Goal: Task Accomplishment & Management: Manage account settings

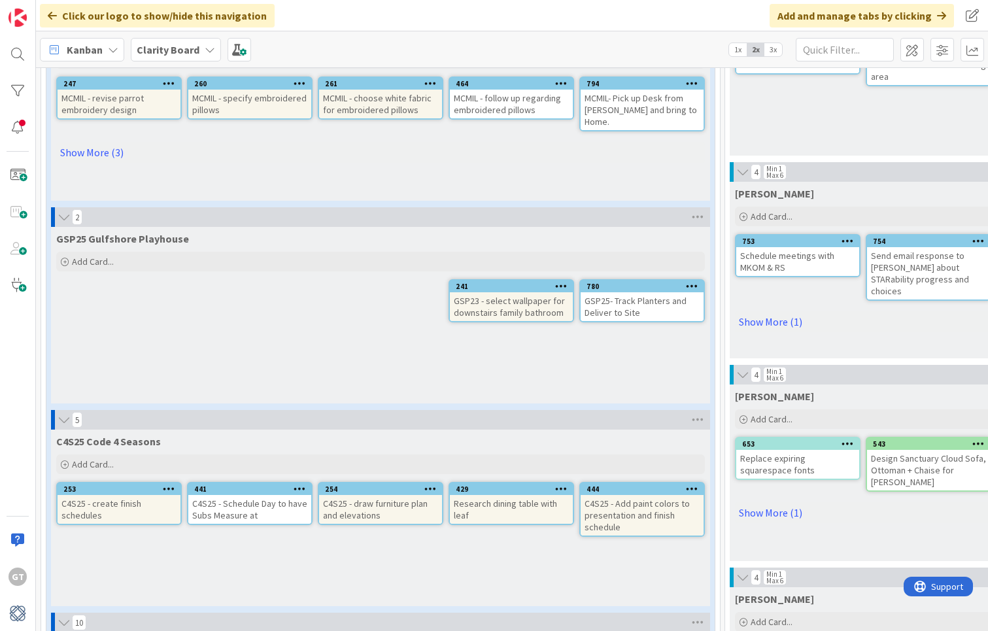
scroll to position [379, 0]
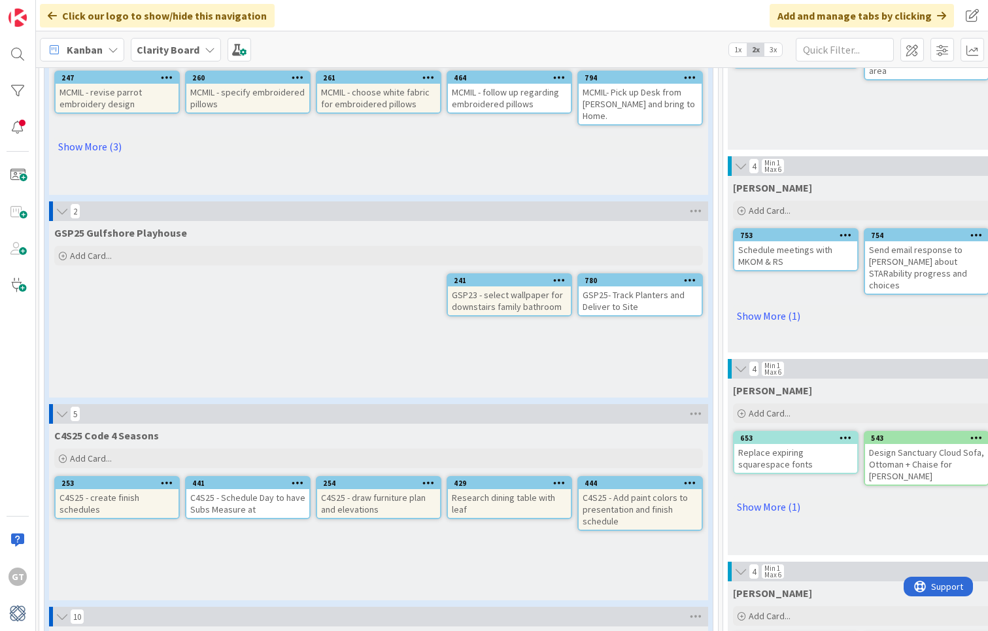
click at [633, 290] on div "GSP25- Track Planters and Deliver to Site" at bounding box center [640, 301] width 123 height 29
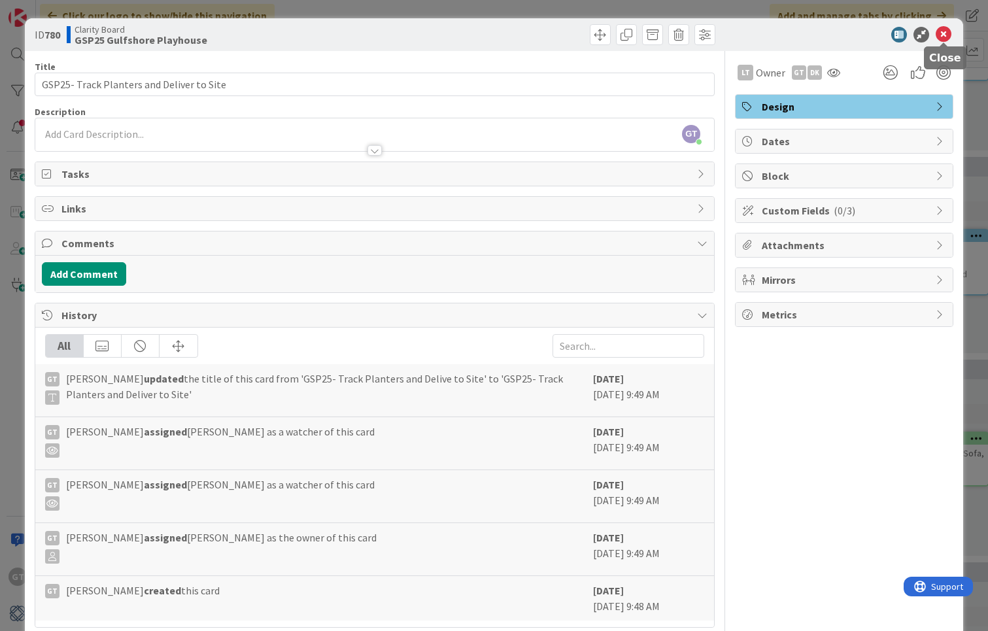
click at [944, 36] on icon at bounding box center [944, 35] width 16 height 16
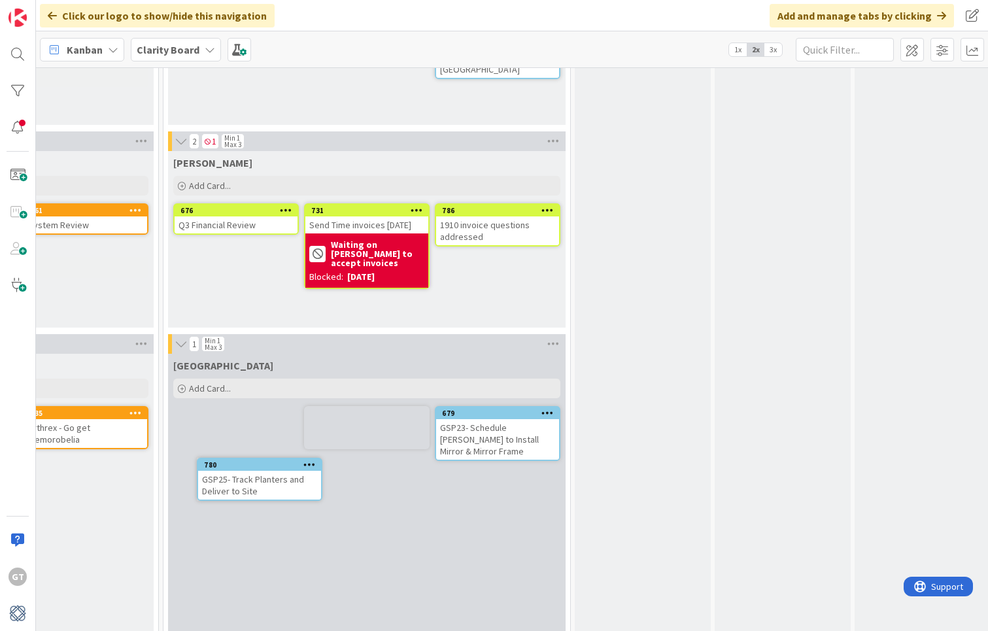
scroll to position [814, 974]
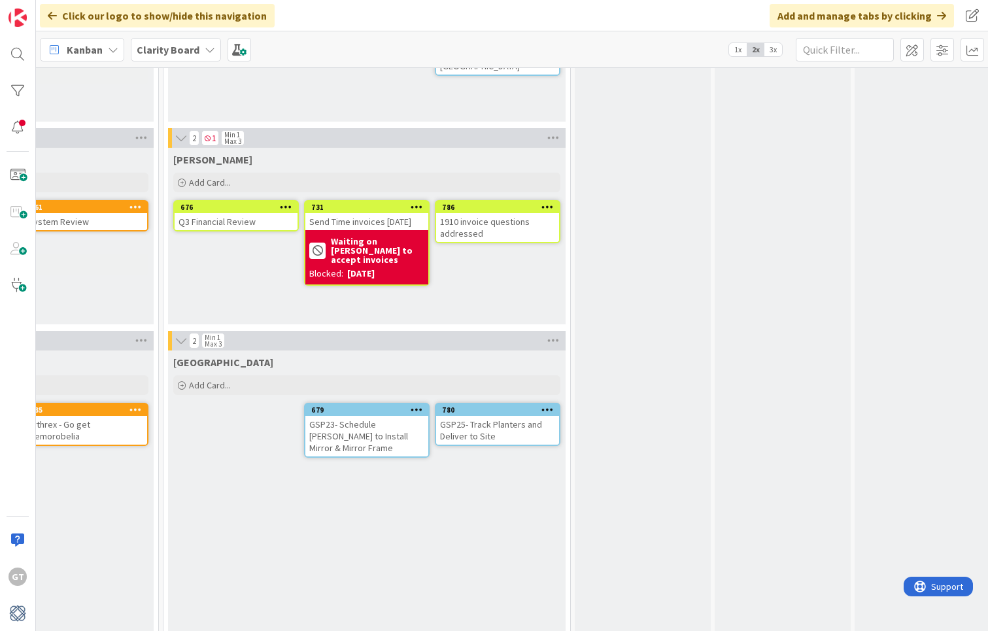
click at [367, 425] on div "GSP23- Schedule [PERSON_NAME] to Install Mirror & Mirror Frame" at bounding box center [366, 436] width 123 height 41
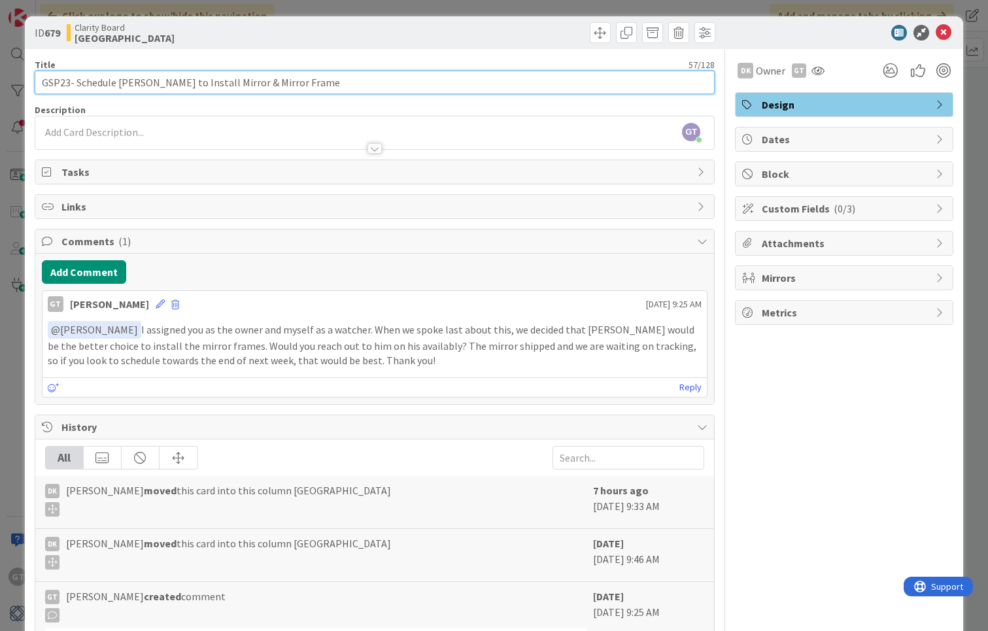
click at [307, 88] on input "GSP23- Schedule [PERSON_NAME] to Install Mirror & Mirror Frame" at bounding box center [375, 83] width 680 height 24
type input "GSP23- Schedule [PERSON_NAME] to Install Mirror & Mirror Frame Before the 18th"
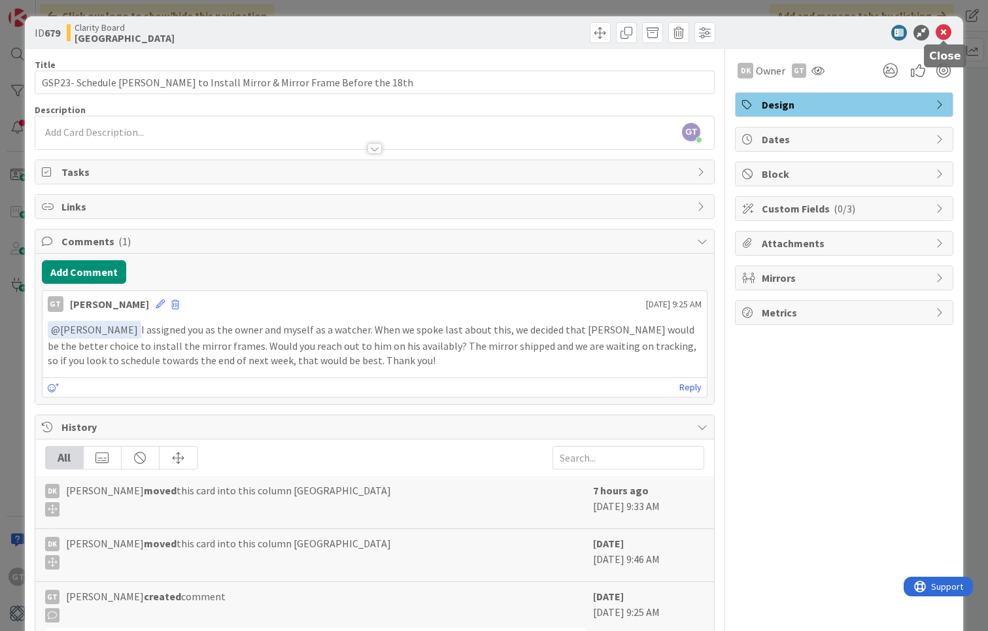
click at [945, 37] on icon at bounding box center [944, 33] width 16 height 16
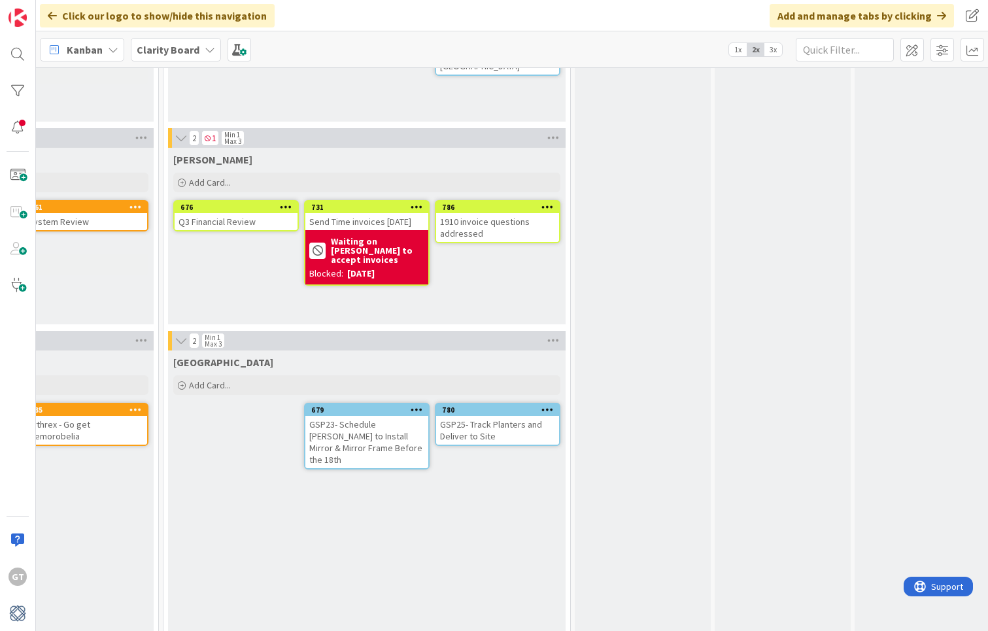
click at [504, 428] on div "GSP25- Track Planters and Deliver to Site" at bounding box center [497, 430] width 123 height 29
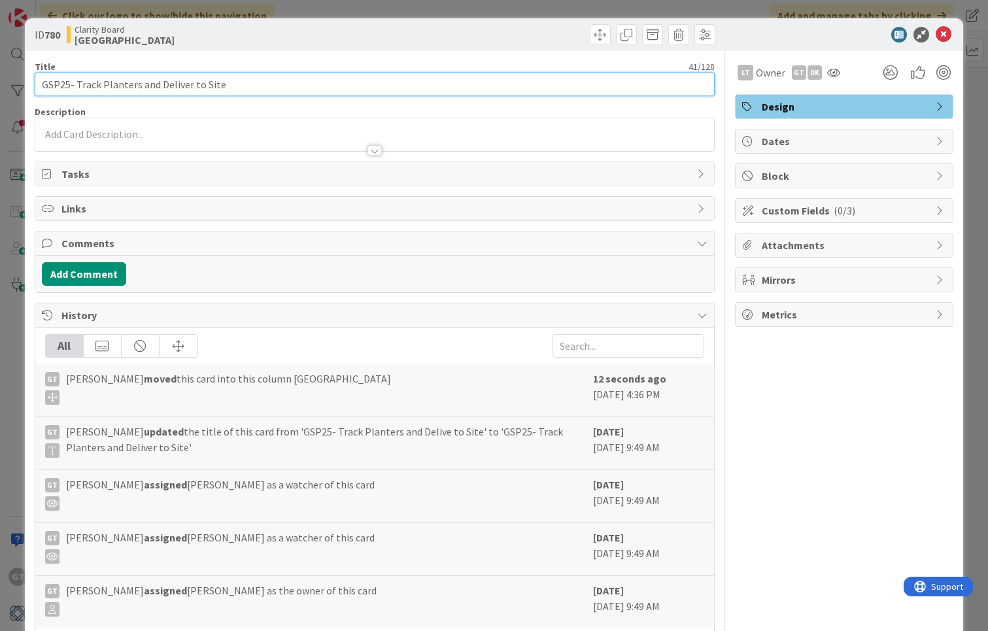
click at [339, 95] on input "GSP25- Track Planters and Deliver to Site" at bounding box center [375, 85] width 680 height 24
type input "GSP25- Track Planters and Deliver to Site Before the 18th"
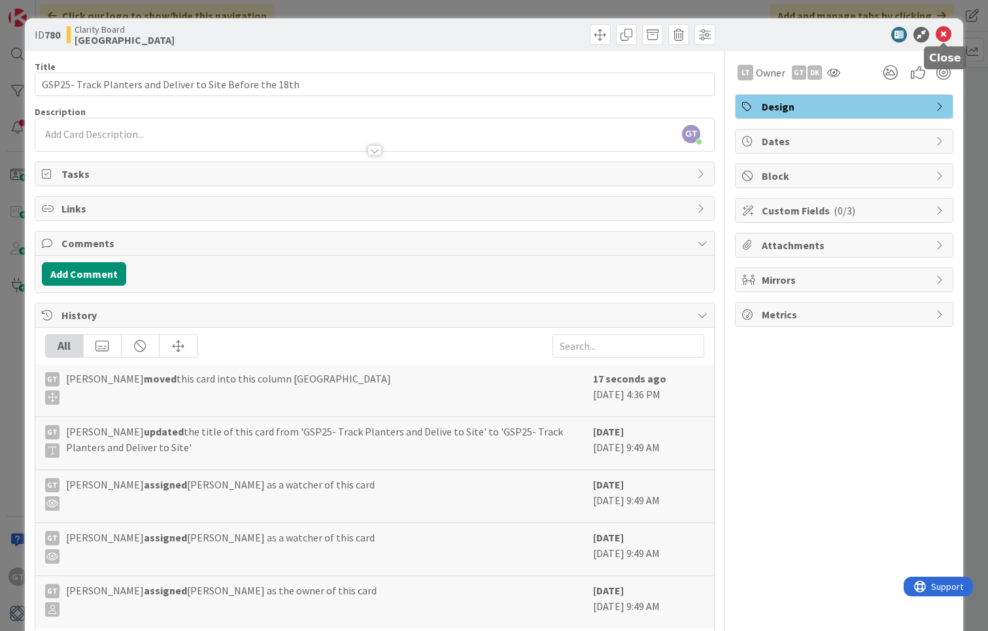
click at [942, 35] on icon at bounding box center [944, 35] width 16 height 16
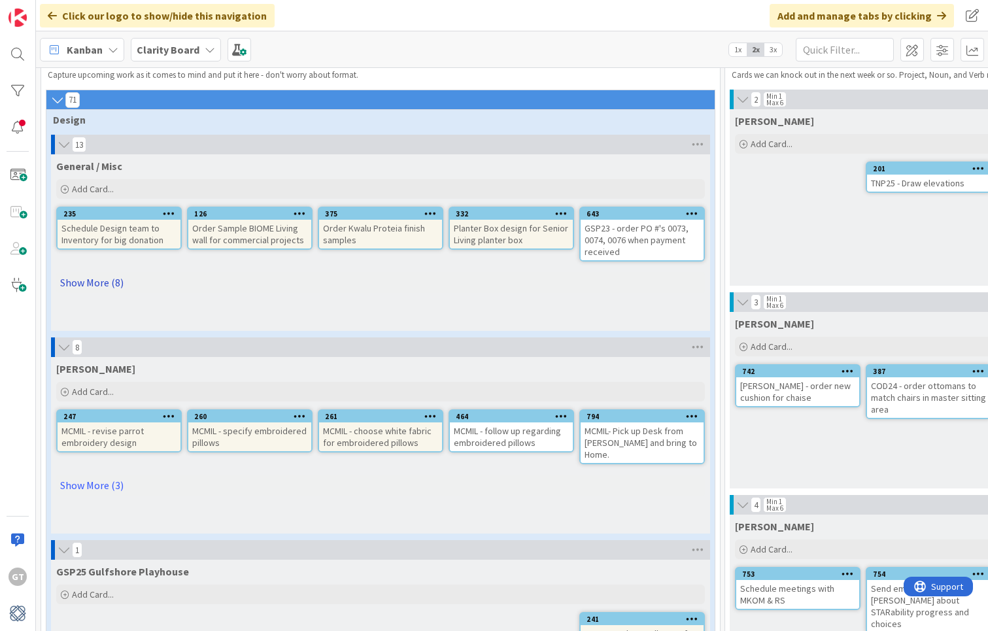
click at [97, 284] on link "Show More (8)" at bounding box center [380, 282] width 649 height 21
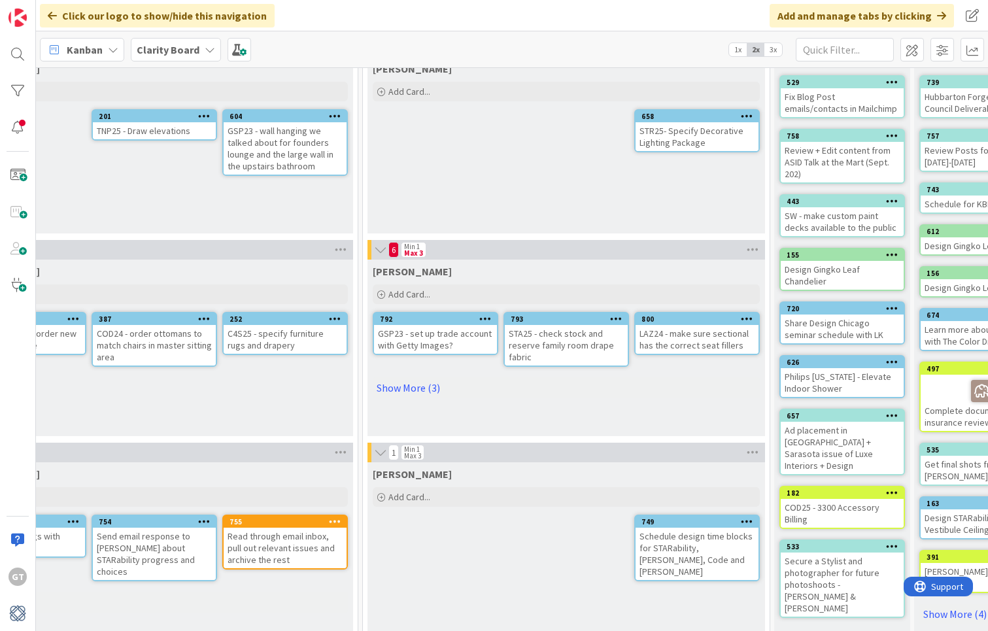
scroll to position [92, 774]
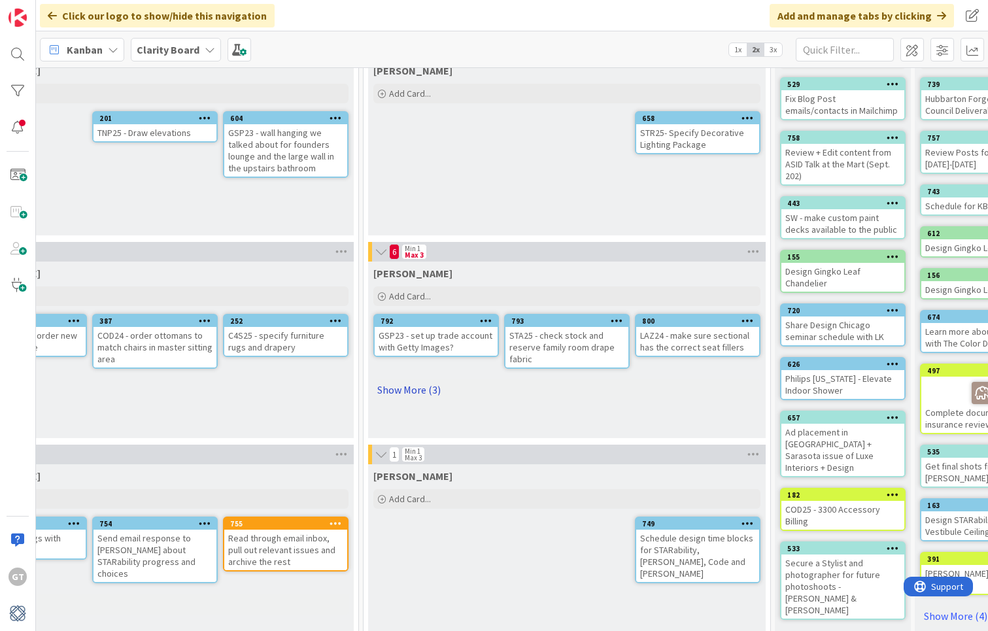
click at [412, 389] on link "Show More (3)" at bounding box center [566, 389] width 387 height 21
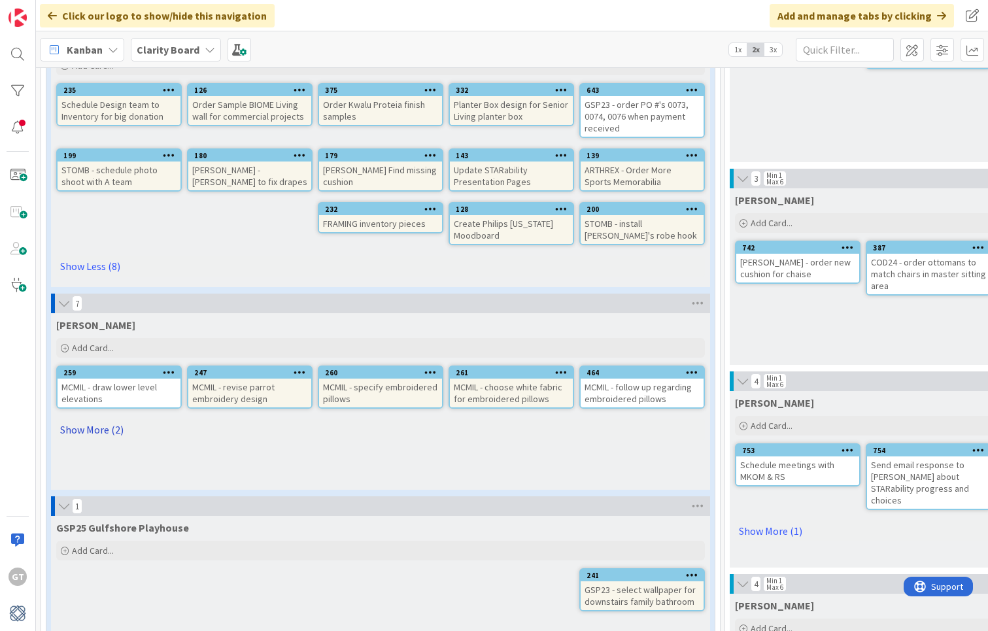
scroll to position [167, 0]
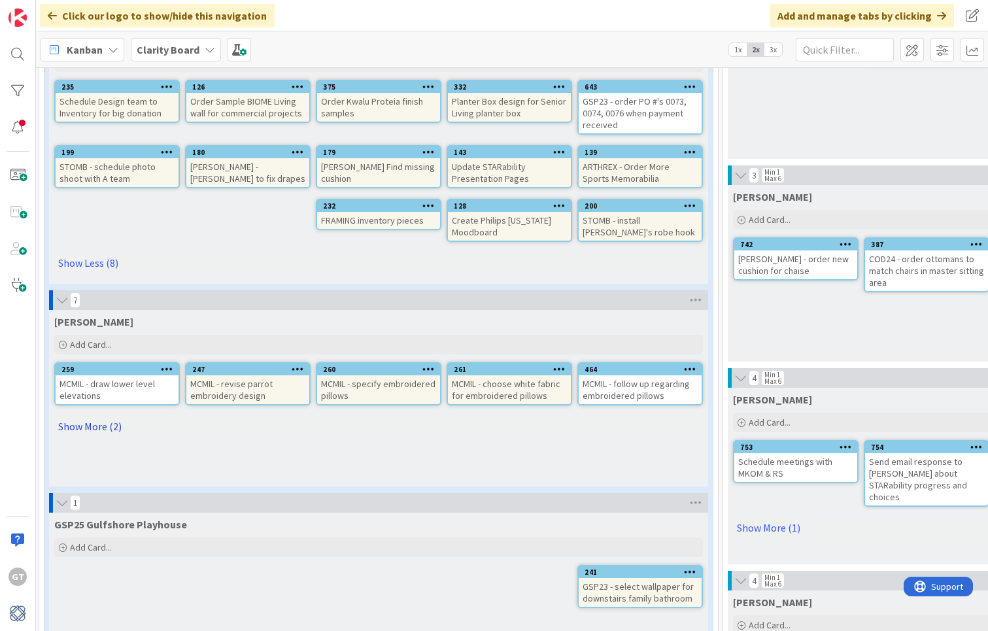
click at [89, 424] on link "Show More (2)" at bounding box center [378, 426] width 649 height 21
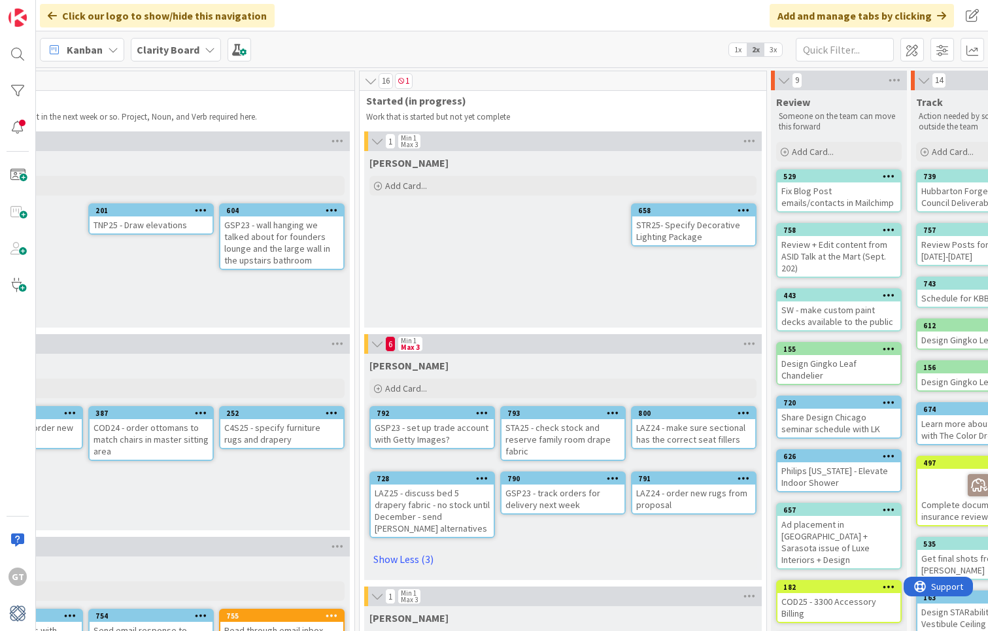
scroll to position [16, 777]
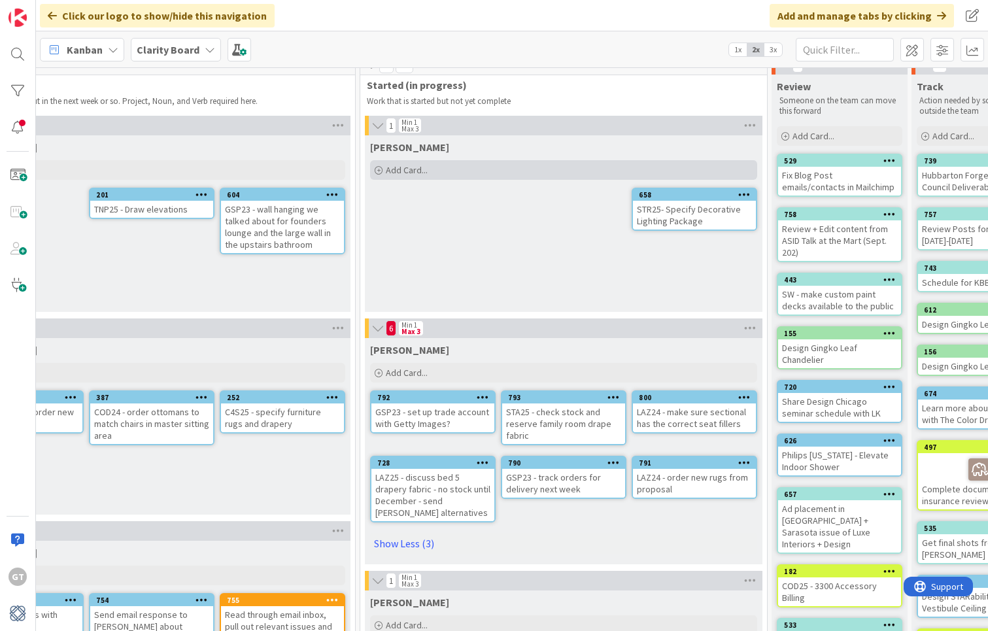
click at [382, 168] on icon at bounding box center [379, 171] width 8 height 8
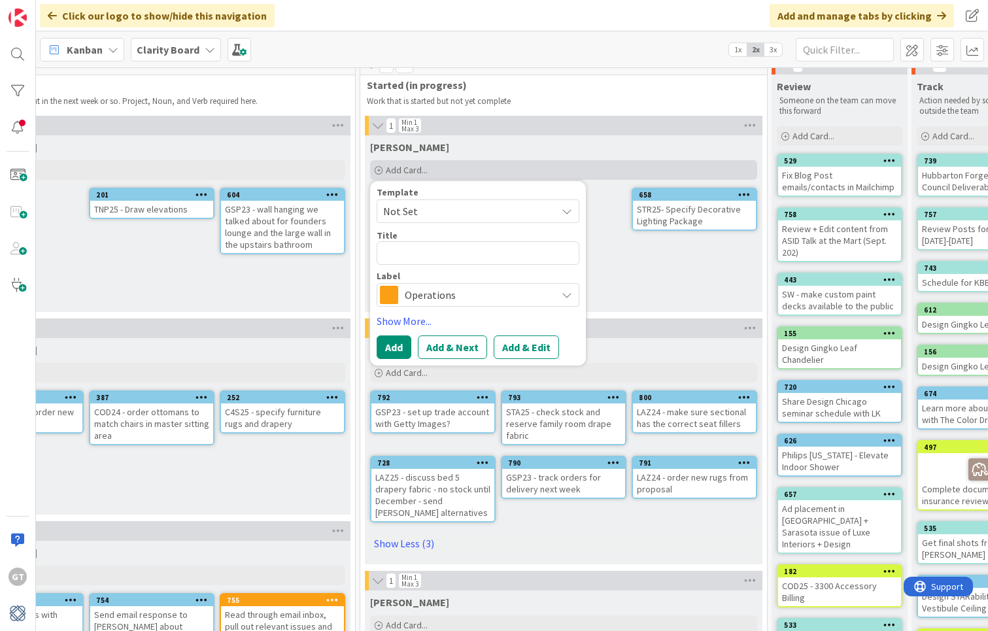
type textarea "x"
type textarea "M"
type textarea "x"
type textarea "Mc"
type textarea "x"
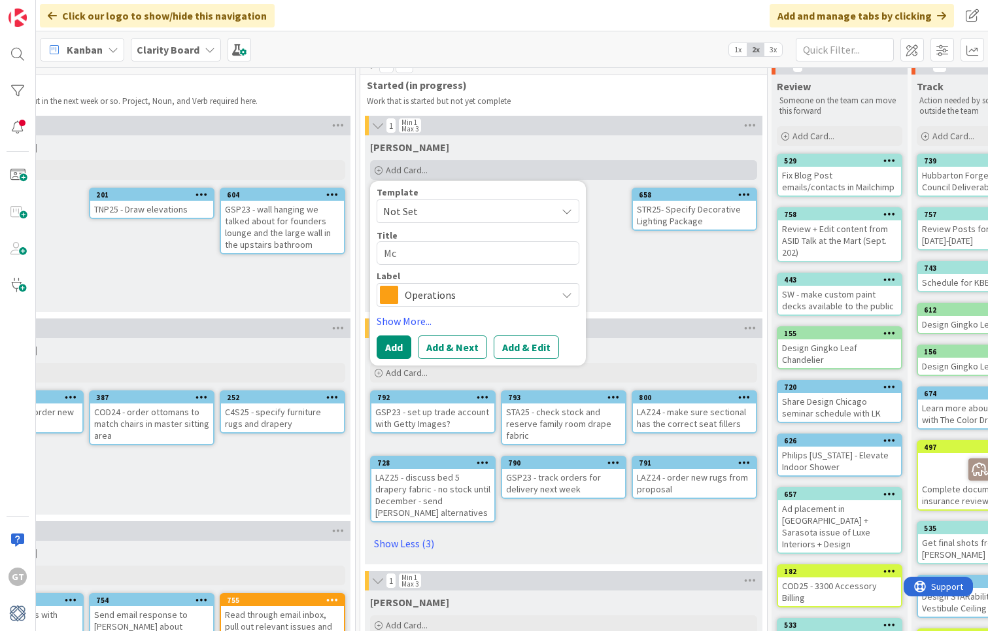
type textarea "McM"
type textarea "x"
type textarea "Mc"
type textarea "x"
type textarea "M"
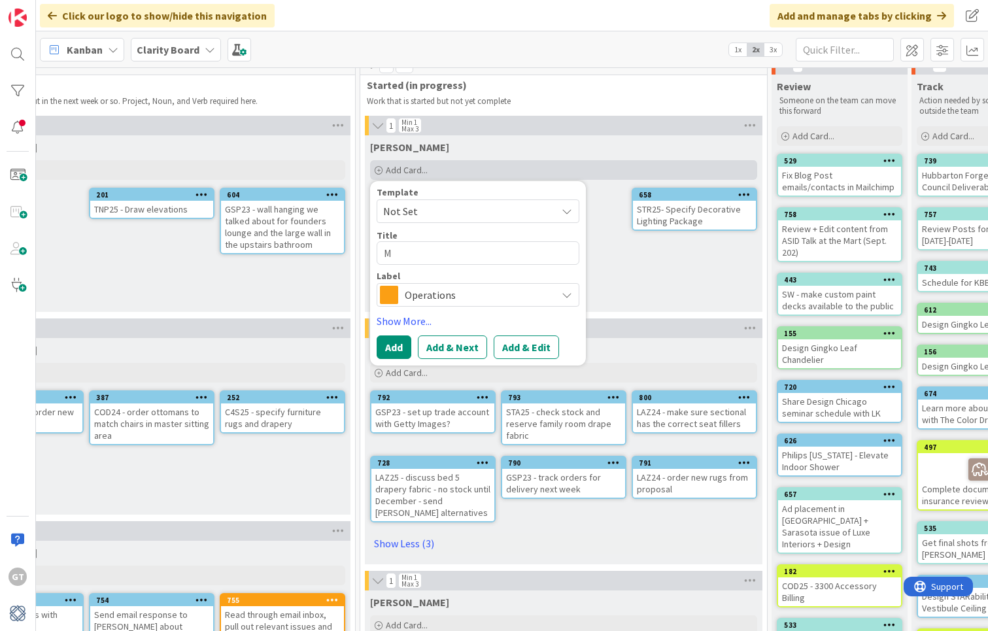
type textarea "x"
type textarea "MC"
type textarea "x"
type textarea "MCM"
type textarea "x"
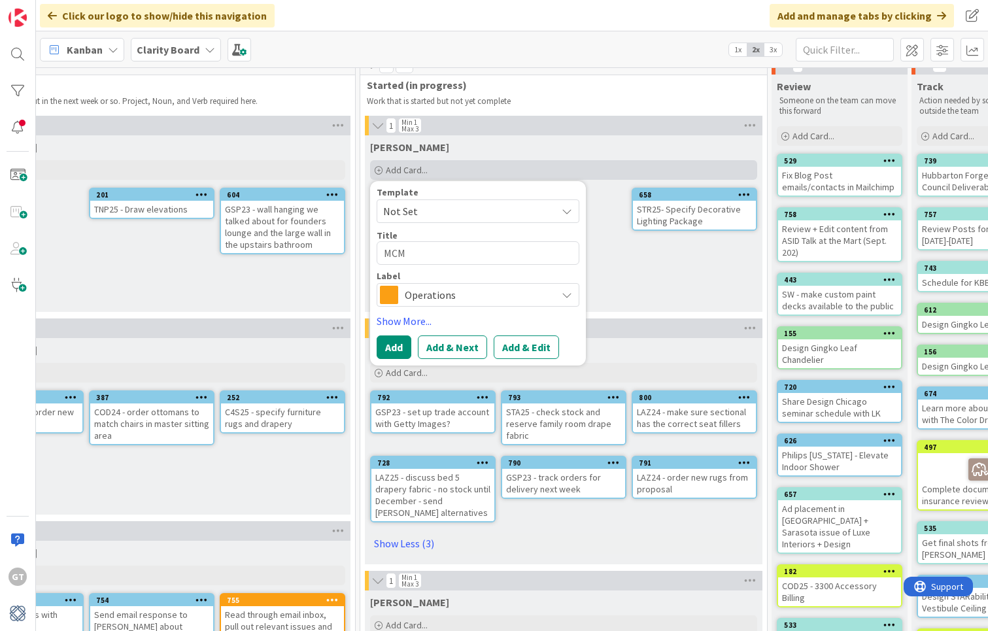
type textarea "MCMI"
type textarea "x"
type textarea "MCMIL"
type textarea "x"
type textarea "MCMIL-"
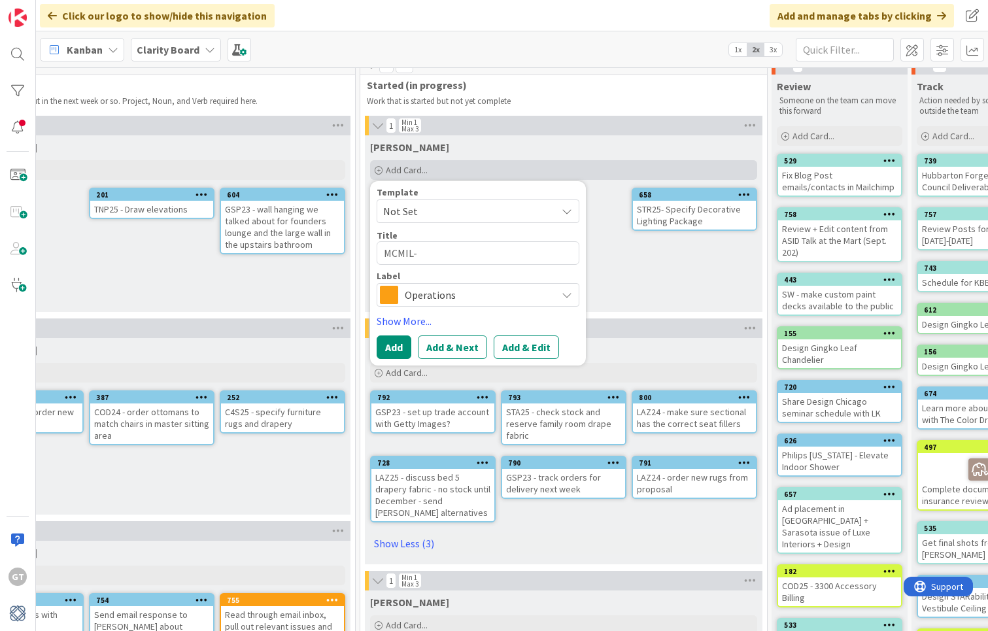
type textarea "x"
type textarea "MCMIL-"
type textarea "x"
type textarea "MCMIL- B"
type textarea "x"
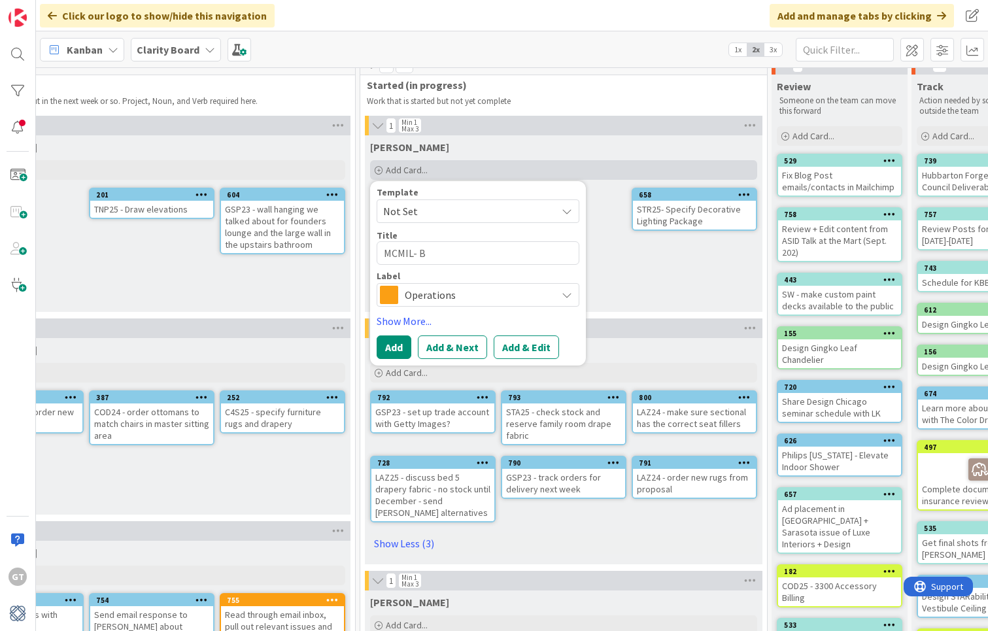
type textarea "MCMIL- Br"
type textarea "x"
type textarea "MCMIL- Bri"
type textarea "x"
type textarea "MCMIL- Brin"
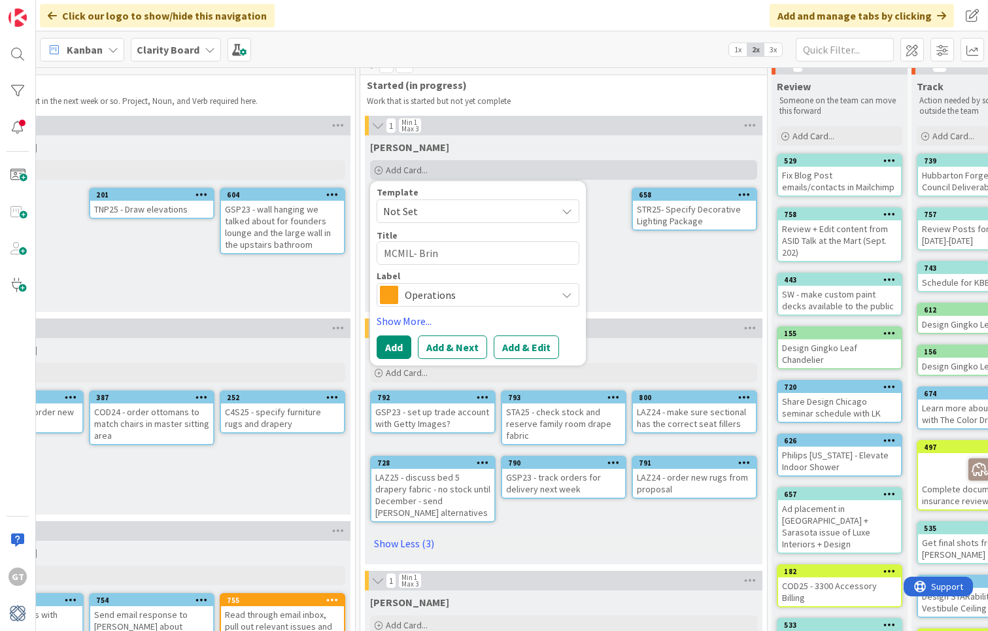
type textarea "x"
type textarea "MCMIL- Bring"
type textarea "x"
type textarea "MCMIL- Bring"
type textarea "x"
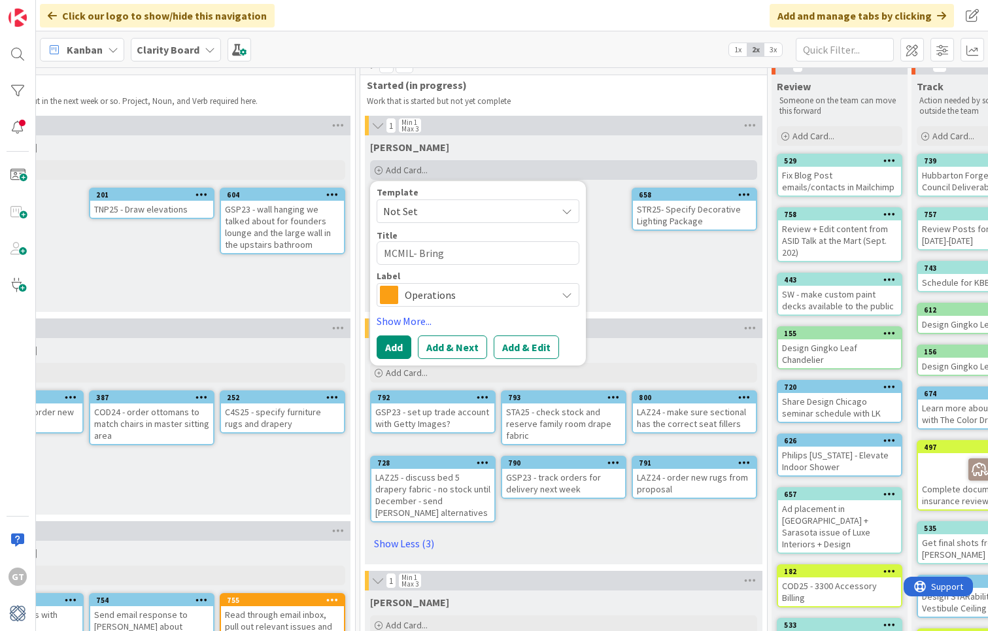
type textarea "MCMIL- Bring T"
type textarea "x"
type textarea "MCMIL- Bring Tu"
type textarea "x"
type textarea "MCMIL- Bring Tur"
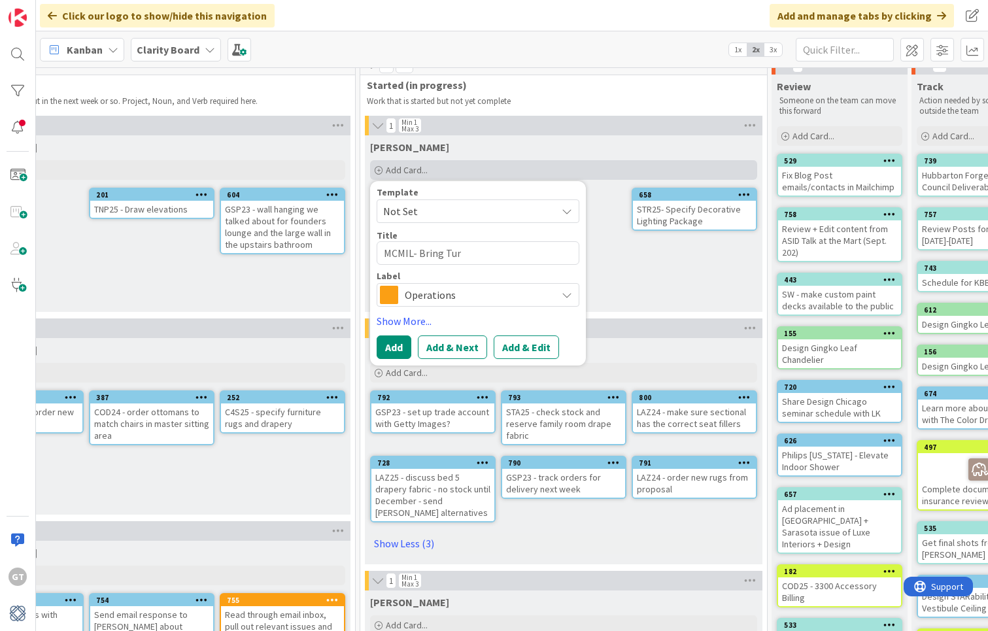
type textarea "x"
type textarea "MCMIL- Bring Turt"
type textarea "x"
type textarea "MCMIL- Bring Turtl"
type textarea "x"
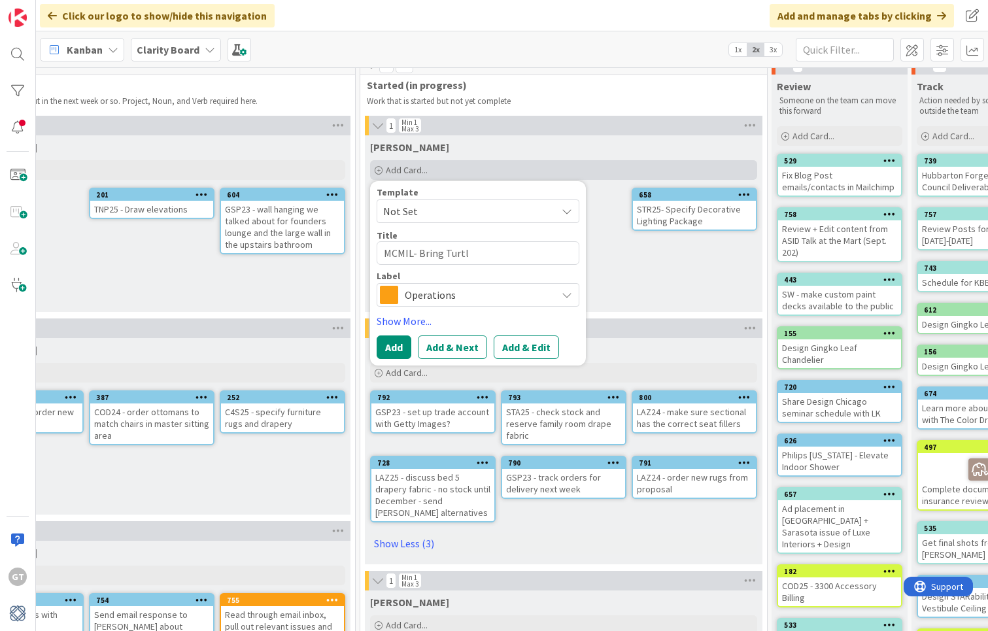
type textarea "MCMIL- Bring Turtle"
type textarea "x"
type textarea "MCMIL- Bring Turtle"
type textarea "x"
type textarea "MCMIL- Bring Turtle E"
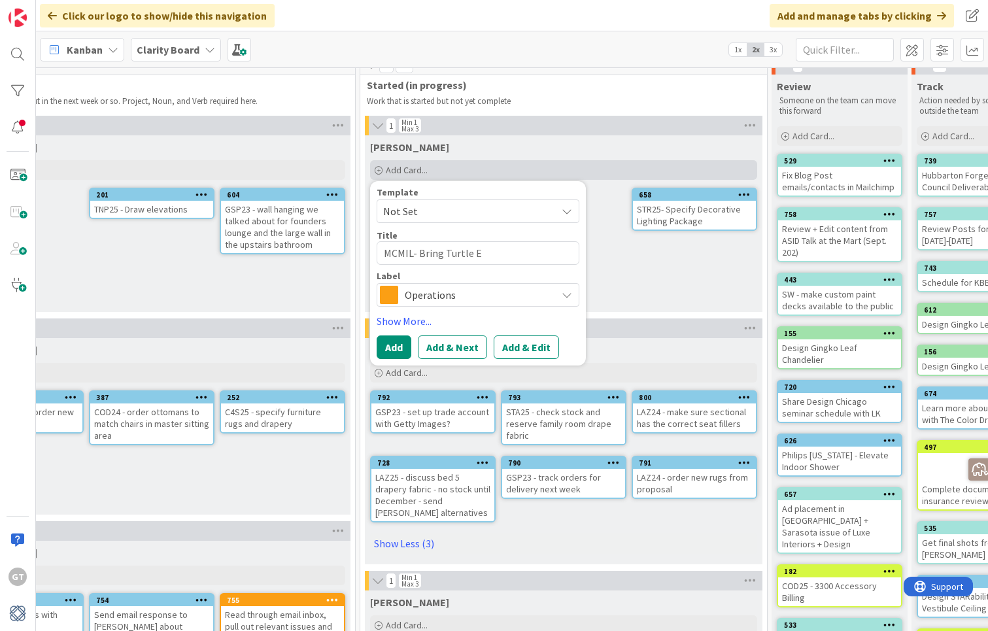
type textarea "x"
type textarea "MCMIL- Bring Turtle Em"
type textarea "x"
type textarea "MCMIL- Bring Turtle Emb"
type textarea "x"
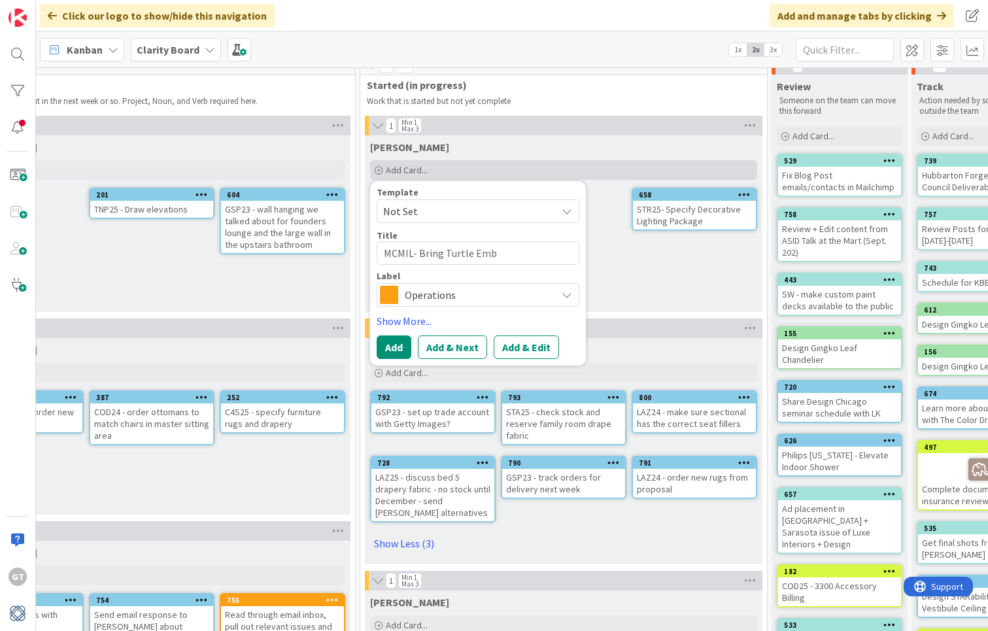
type textarea "MCMIL- Bring Turtle Embr"
type textarea "x"
type textarea "MCMIL- Bring Turtle Embri"
type textarea "x"
type textarea "MCMIL- Bring Turtle Embrid"
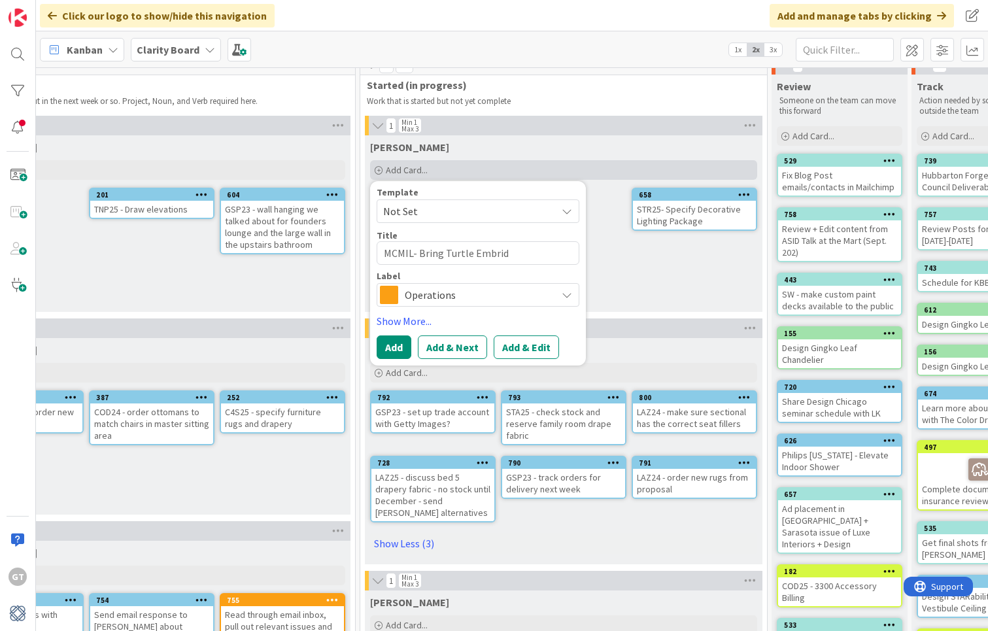
type textarea "x"
type textarea "MCMIL- Bring Turtle Embri"
type textarea "x"
type textarea "MCMIL- Bring Turtle Embr"
type textarea "x"
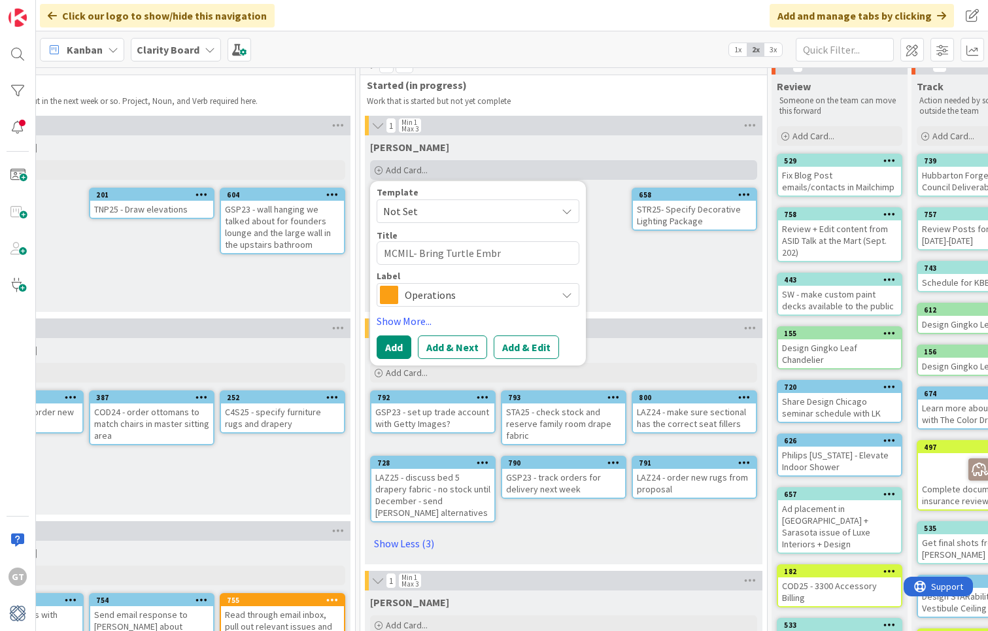
type textarea "MCMIL- Bring Turtle Embro"
type textarea "x"
type textarea "MCMIL- Bring Turtle Embroi"
type textarea "x"
type textarea "MCMIL- Bring Turtle Embroie"
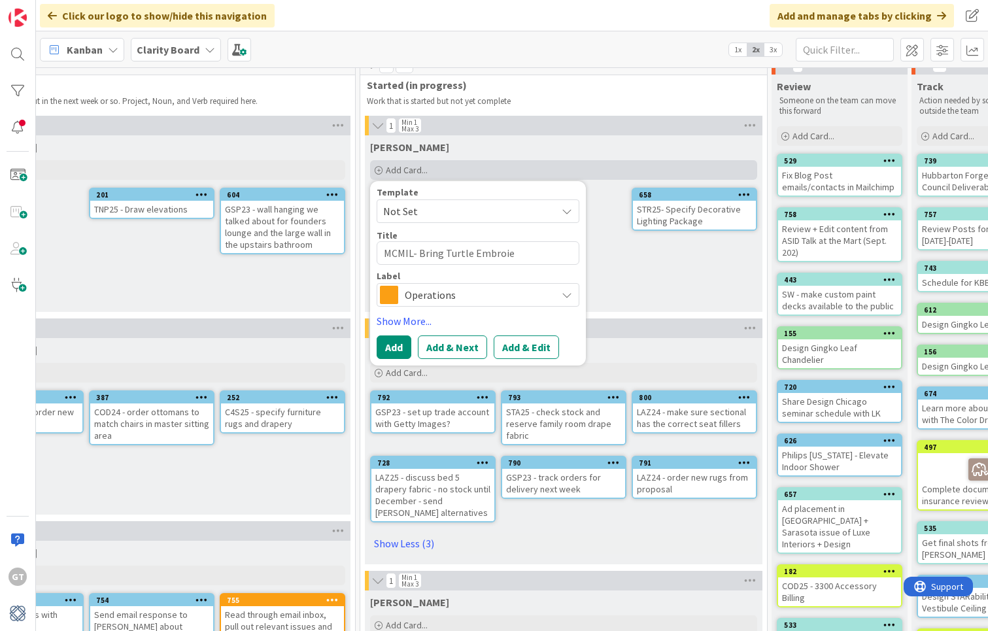
type textarea "x"
type textarea "MCMIL- Bring Turtle Embroi"
type textarea "x"
type textarea "MCMIL- Bring Turtle Embroid"
type textarea "x"
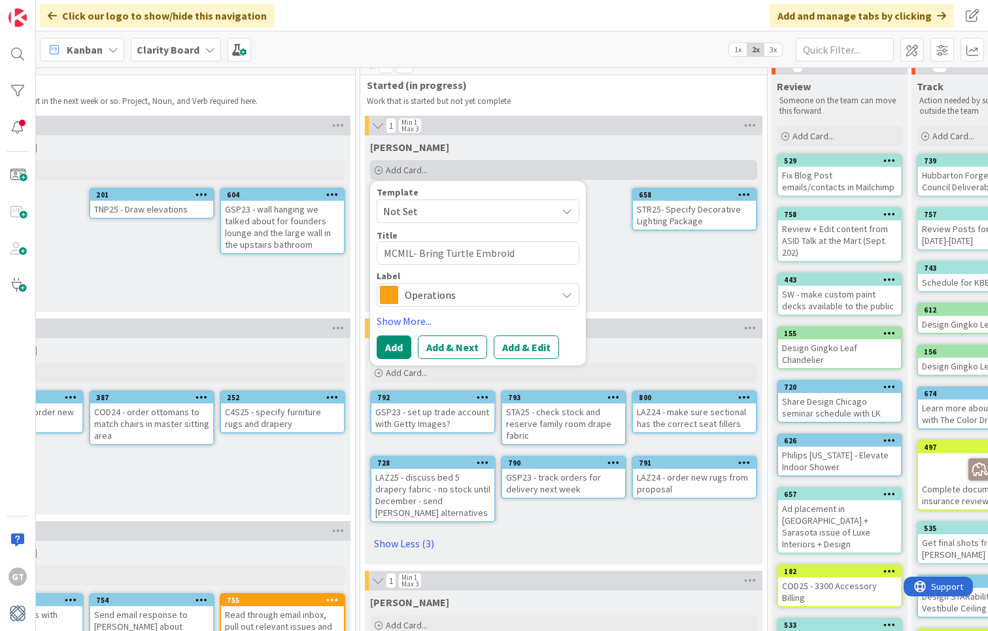
type textarea "MCMIL- Bring Turtle Embroide"
type textarea "x"
type textarea "MCMIL- Bring Turtle Embroider"
type textarea "x"
type textarea "MCMIL- Bring Turtle Embroidery"
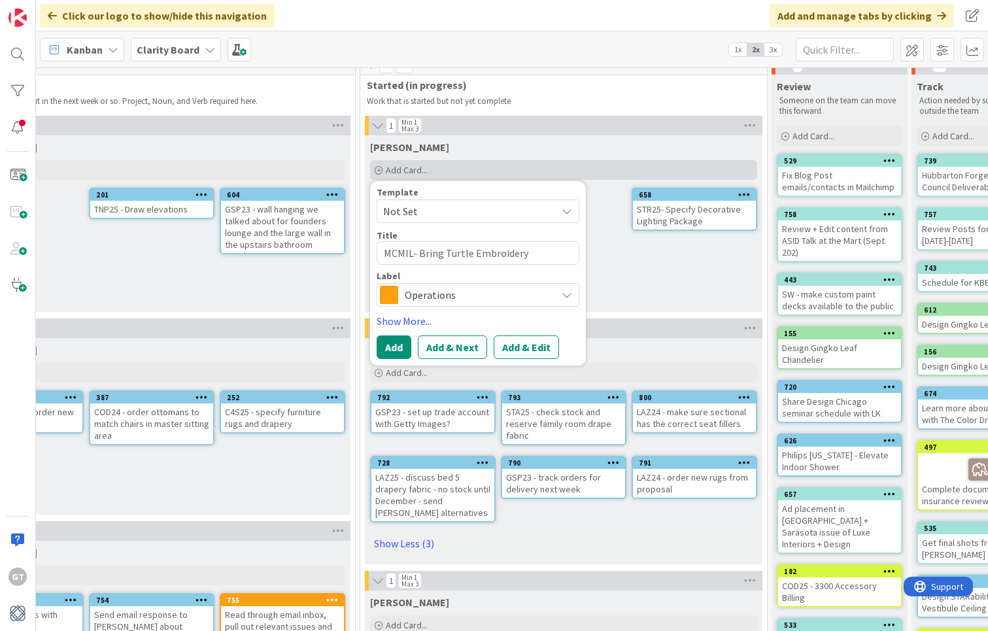
type textarea "x"
type textarea "MCMIL- Bring Turtle Embroidery"
type textarea "x"
type textarea "MCMIL- Bring Turtle Embroidery Y"
type textarea "x"
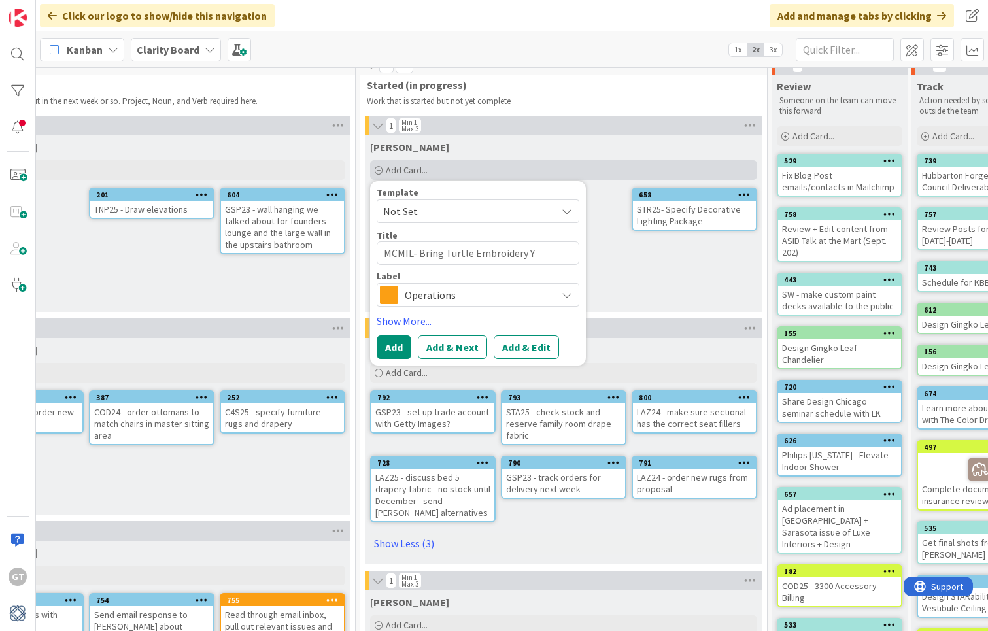
type textarea "MCMIL- Bring Turtle Embroidery"
type textarea "x"
type textarea "MCMIL- Bring Turtle Embroidery ^"
type textarea "x"
type textarea "MCMIL- Bring Turtle Embroidery"
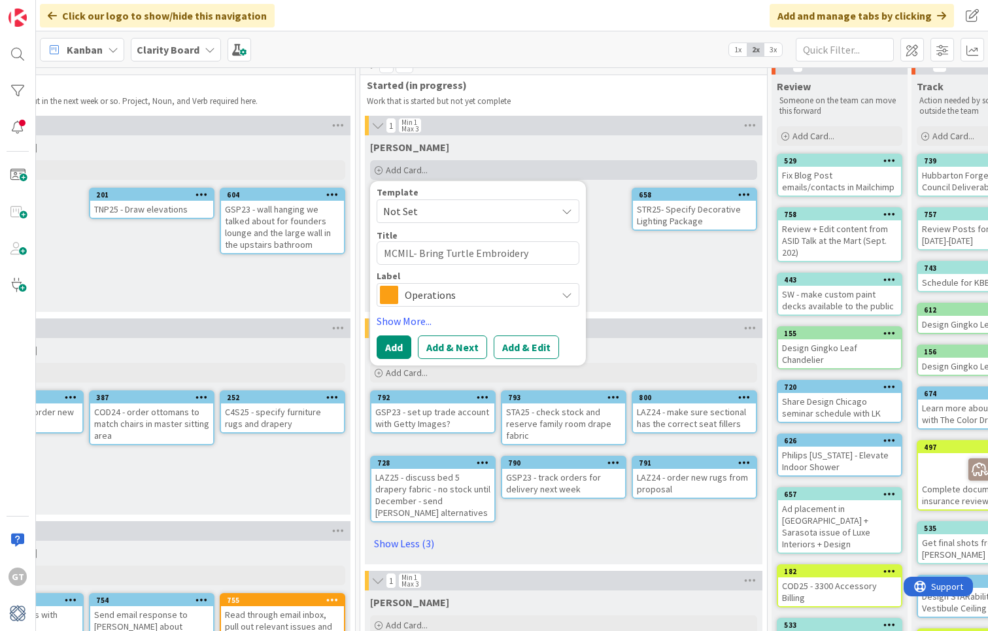
type textarea "x"
type textarea "MCMIL- Bring Turtle Embroidery &"
type textarea "x"
type textarea "MCMIL- Bring Turtle Embroidery &"
type textarea "x"
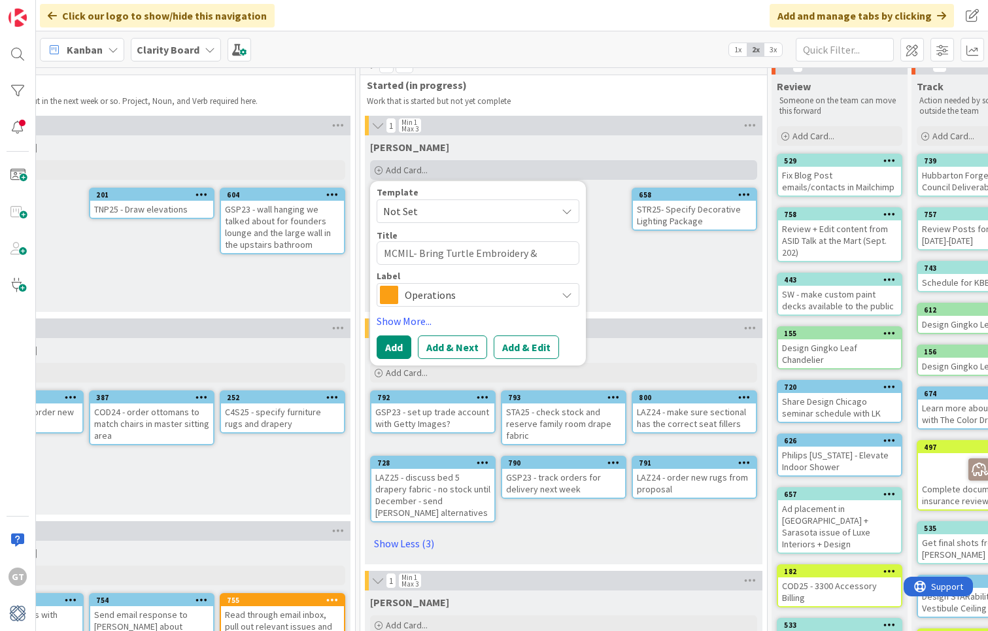
type textarea "MCMIL- Bring Turtle Embroidery & L"
type textarea "x"
type textarea "MCMIL- Bring Turtle Embroidery & Lo"
type textarea "x"
type textarea "MCMIL- Bring Turtle Embroidery & Low"
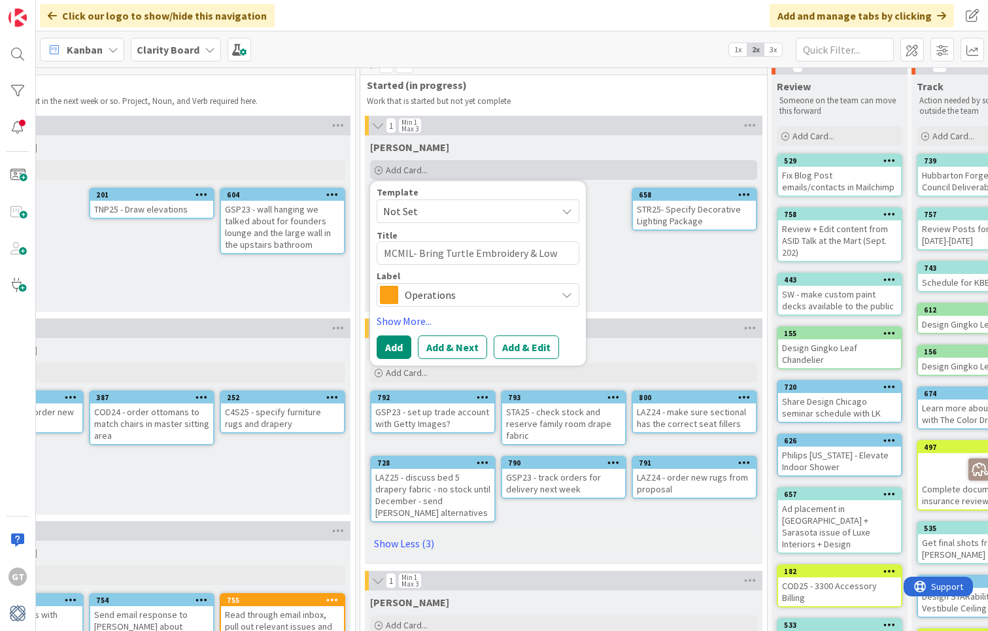
type textarea "x"
type textarea "MCMIL- Bring Turtle Embroidery & [PERSON_NAME]"
type textarea "x"
type textarea "MCMIL- Bring Turtle Embroidery & Lower"
type textarea "x"
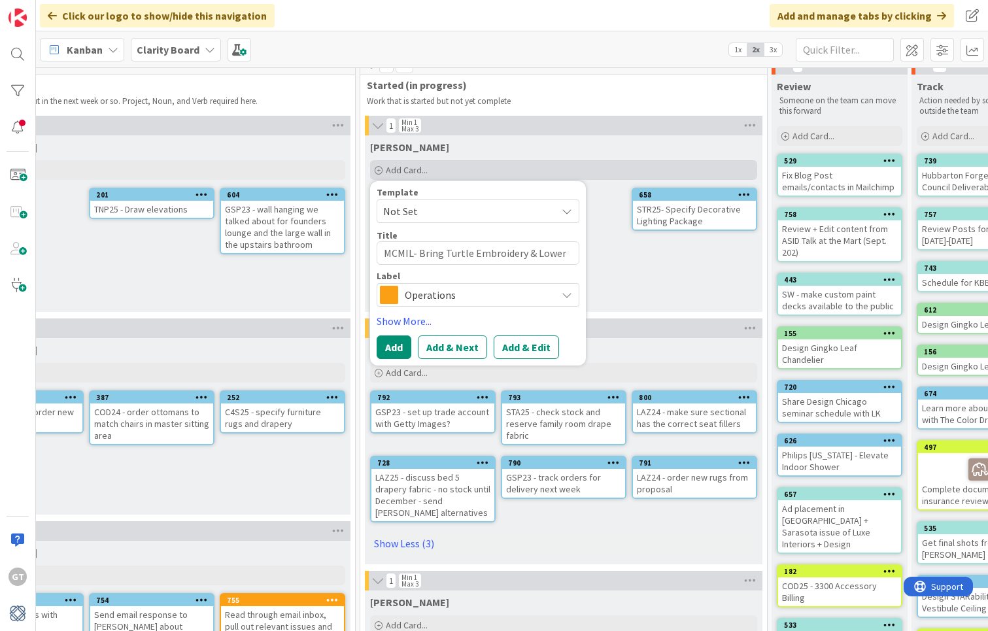
type textarea "MCMIL- Bring Turtle Embroidery & Lower"
type textarea "x"
type textarea "MCMIL- Bring Turtle Embroidery & Lower L"
type textarea "x"
type textarea "MCMIL- Bring Turtle Embroidery & Lower Le"
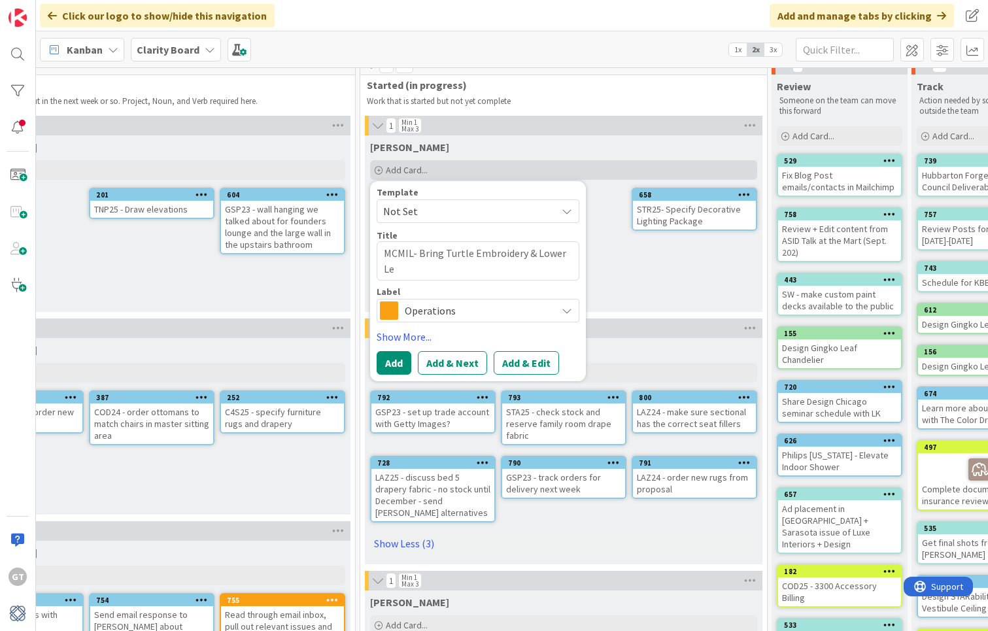
type textarea "x"
type textarea "MCMIL- Bring Turtle Embroidery & [GEOGRAPHIC_DATA]"
type textarea "x"
type textarea "MCMIL- Bring Turtle Embroidery & Lower Level"
type textarea "x"
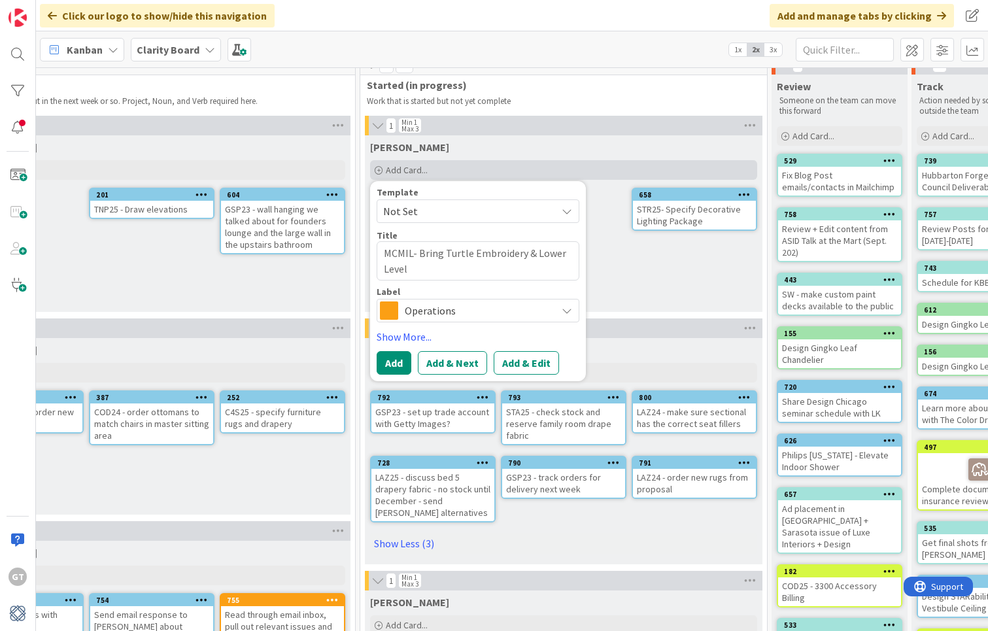
type textarea "MCMIL- Bring Turtle Embroidery & Lower Level"
type textarea "x"
type textarea "MCMIL- Bring Turtle Embroidery & Lower Level F"
type textarea "x"
type textarea "MCMIL- Bring Turtle Embroidery & Lower Level Fn"
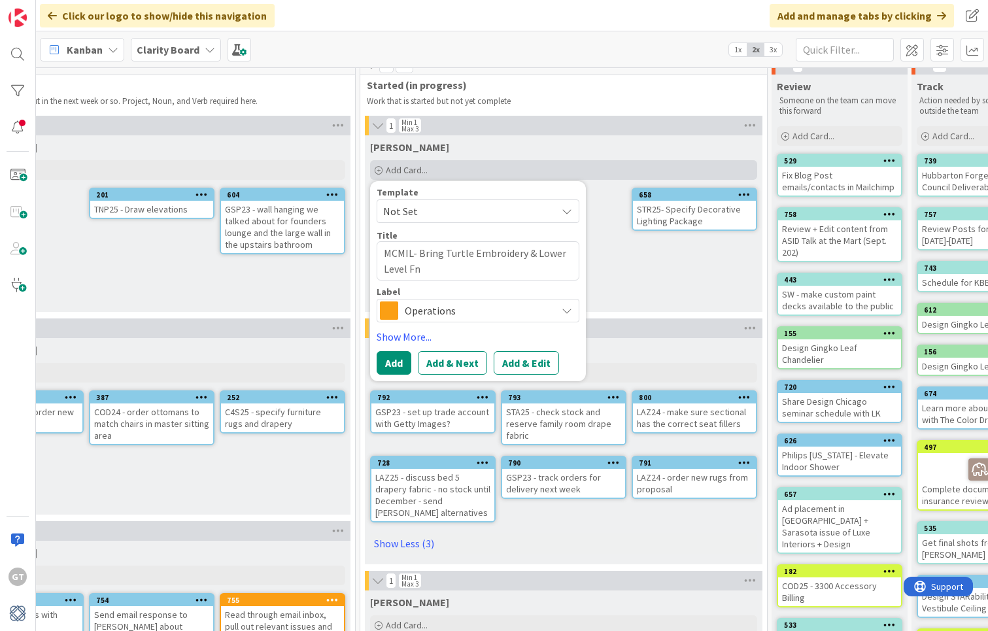
type textarea "x"
type textarea "MCMIL- Bring Turtle Embroidery & Lower Level Fni"
type textarea "x"
type textarea "MCMIL- Bring Turtle Embroidery & Lower Level Fni="
type textarea "x"
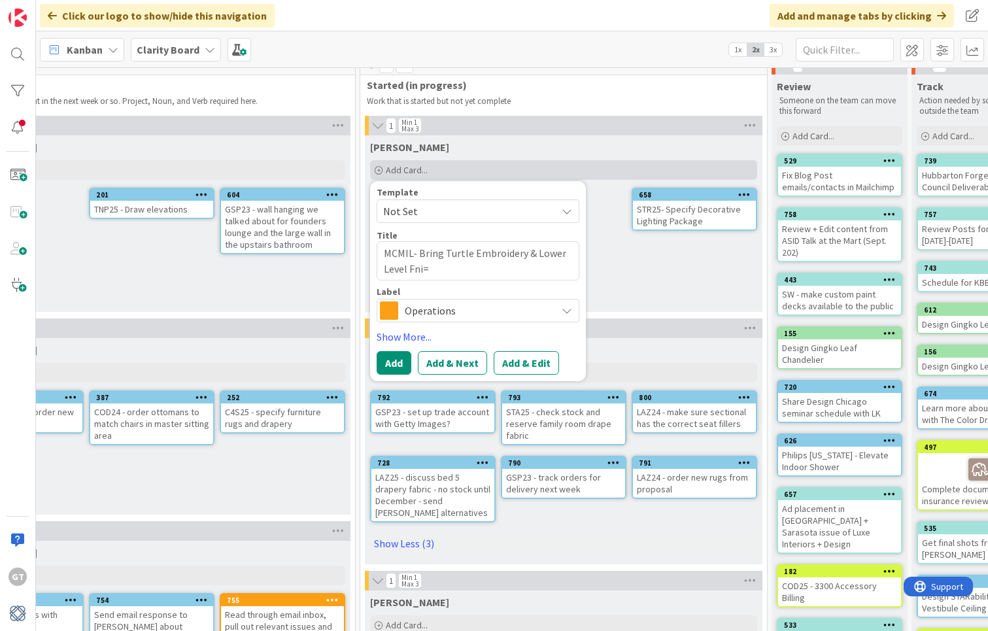
type textarea "MCMIL- Bring Turtle Embroidery & Lower Level Fni=="
type textarea "x"
type textarea "MCMIL- Bring Turtle Embroidery & Lower Level Fni="
type textarea "x"
type textarea "MCMIL- Bring Turtle Embroidery & Lower Level Fni"
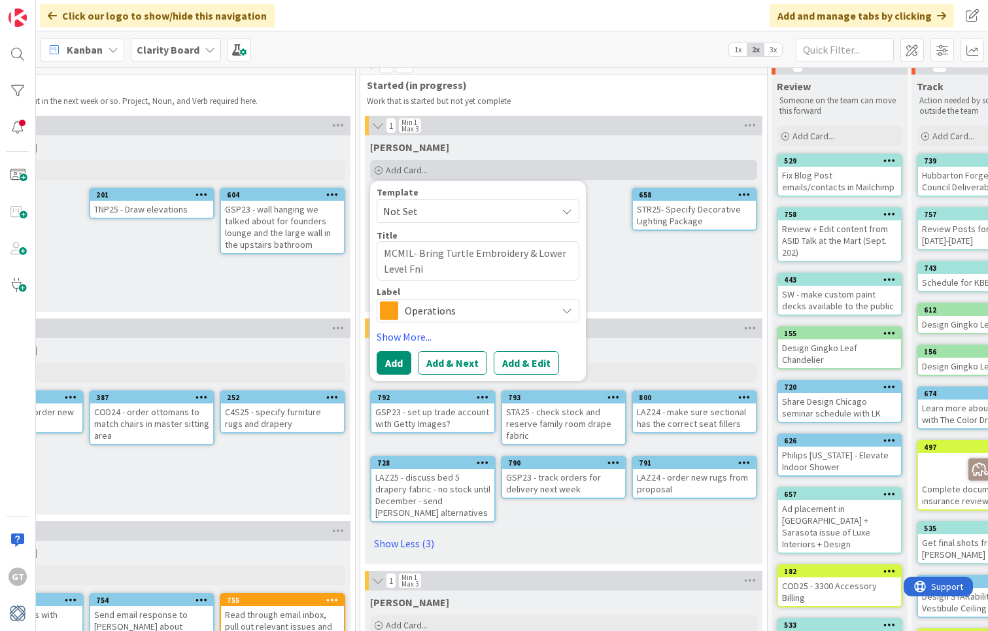
type textarea "x"
type textarea "MCMIL- Bring Turtle Embroidery & Lower Level Fn"
type textarea "x"
type textarea "MCMIL- Bring Turtle Embroidery & Lower Level F"
type textarea "x"
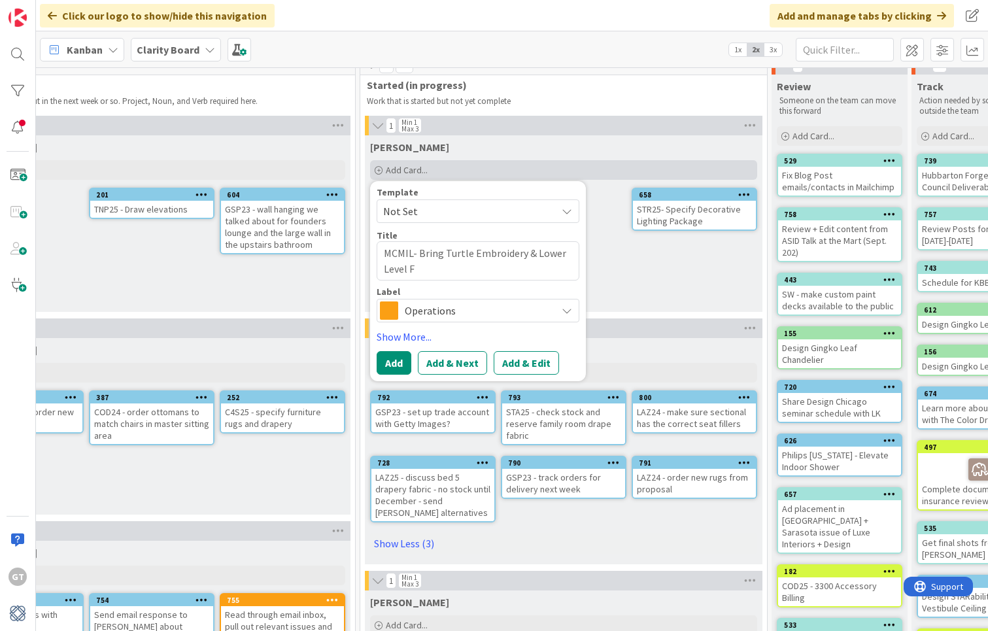
type textarea "MCMIL- Bring Turtle Embroidery & Lower Level Fi"
type textarea "x"
type textarea "MCMIL- Bring Turtle Embroidery & Lower Level Fin"
type textarea "x"
type textarea "MCMIL- Bring Turtle Embroidery & Lower Level Fini"
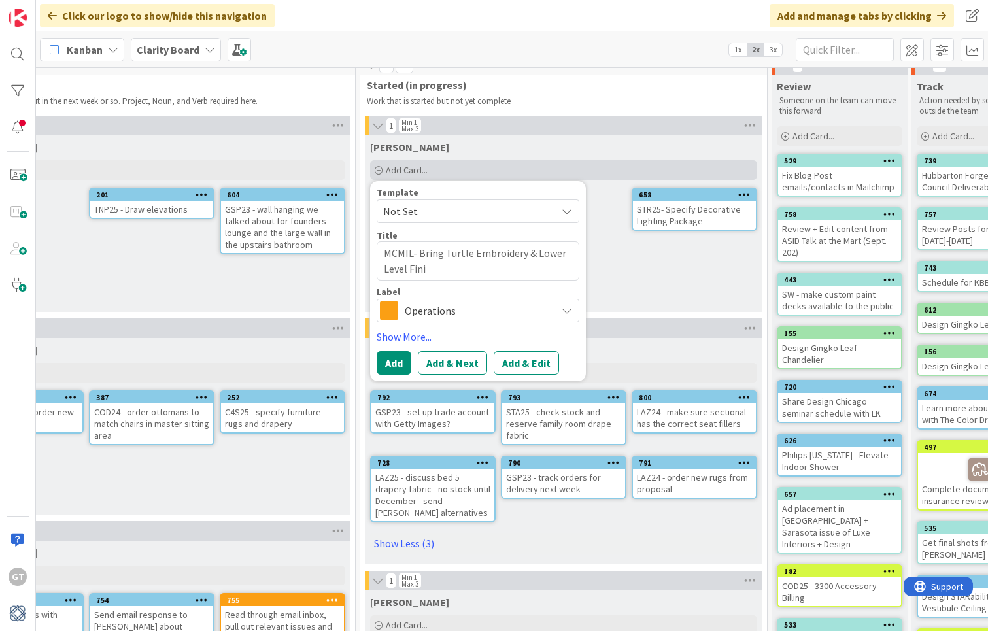
type textarea "x"
type textarea "MCMIL- Bring Turtle Embroidery & Lower Level Finis"
type textarea "x"
type textarea "MCMIL- Bring Turtle Embroidery & Lower Level Finish"
type textarea "x"
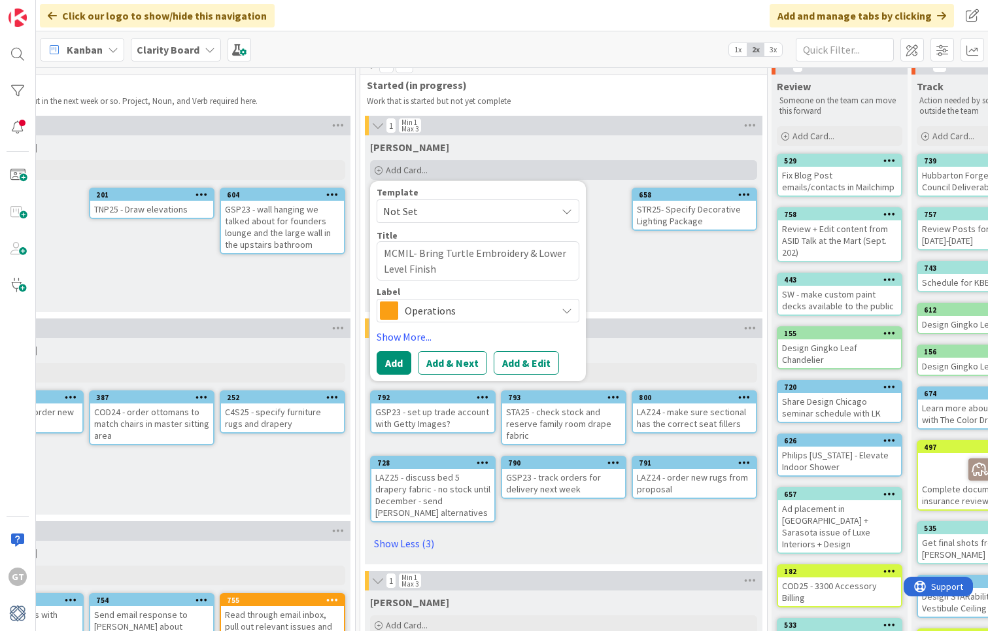
type textarea "MCMIL- Bring Turtle Embroidery & Lower Level Finishe"
type textarea "x"
type textarea "MCMIL- Bring Turtle Embroidery & Lower Level Finishes"
type textarea "x"
type textarea "MCMIL- Bring Turtle Embroidery & Lower Level Finishes"
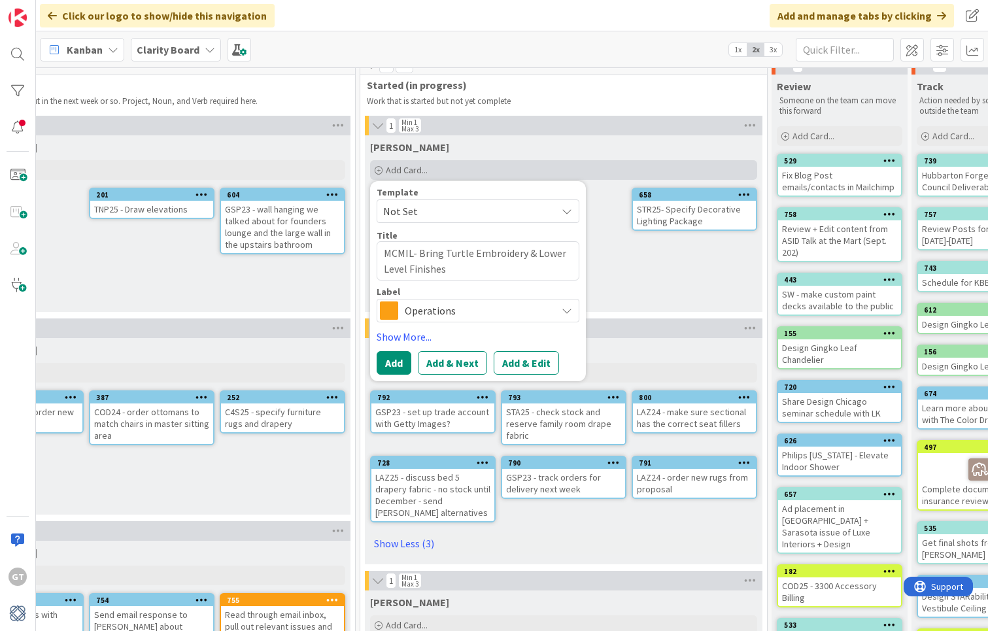
type textarea "x"
type textarea "MCMIL- Bring Turtle Embroidery & Lower Level Finishes t"
type textarea "x"
type textarea "MCMIL- Bring Turtle Embroidery & Lower Level Finishes to"
type textarea "x"
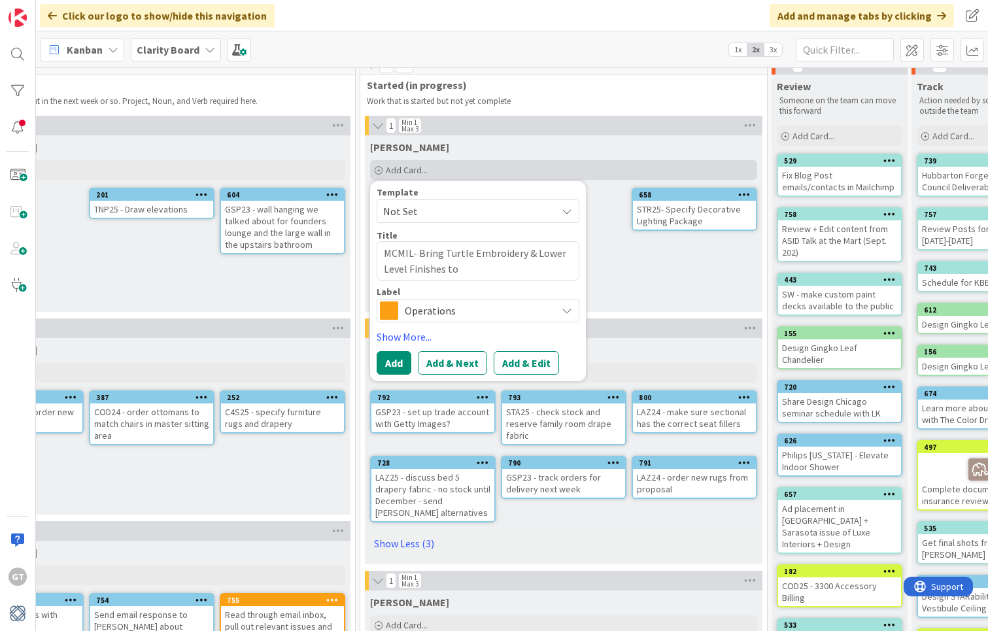
type textarea "MCMIL- Bring Turtle Embroidery & Lower Level Finishes to"
type textarea "x"
type textarea "MCMIL- Bring Turtle Embroidery & Lower Level Finishes to m"
type textarea "x"
type textarea "MCMIL- Bring Turtle Embroidery & Lower Level Finishes to me"
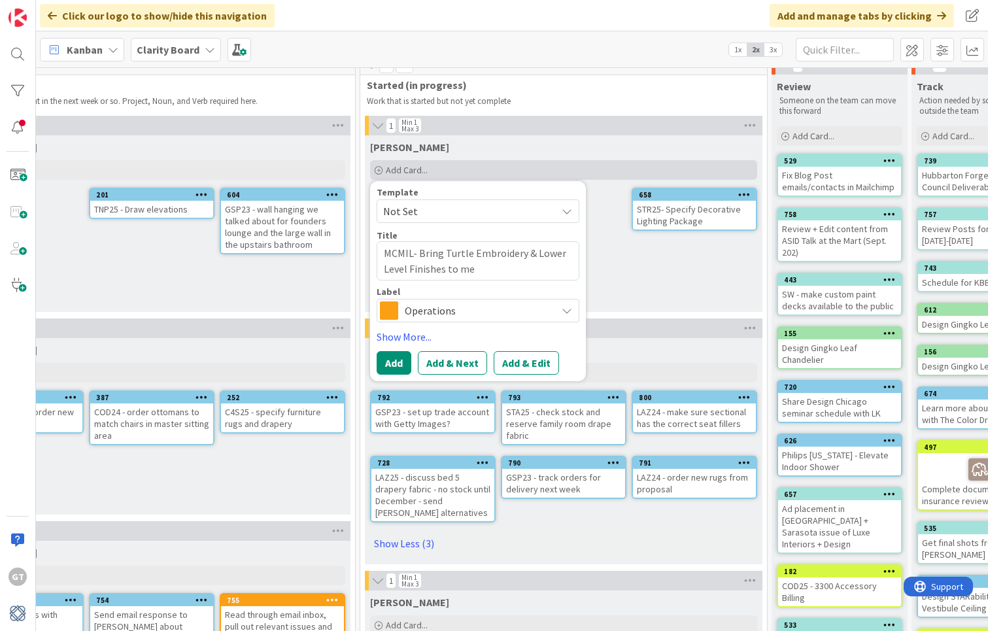
type textarea "x"
type textarea "MCMIL- Bring Turtle Embroidery & Lower Level Finishes to mee"
type textarea "x"
type textarea "MCMIL- Bring Turtle Embroidery & Lower Level Finishes to meet"
type textarea "x"
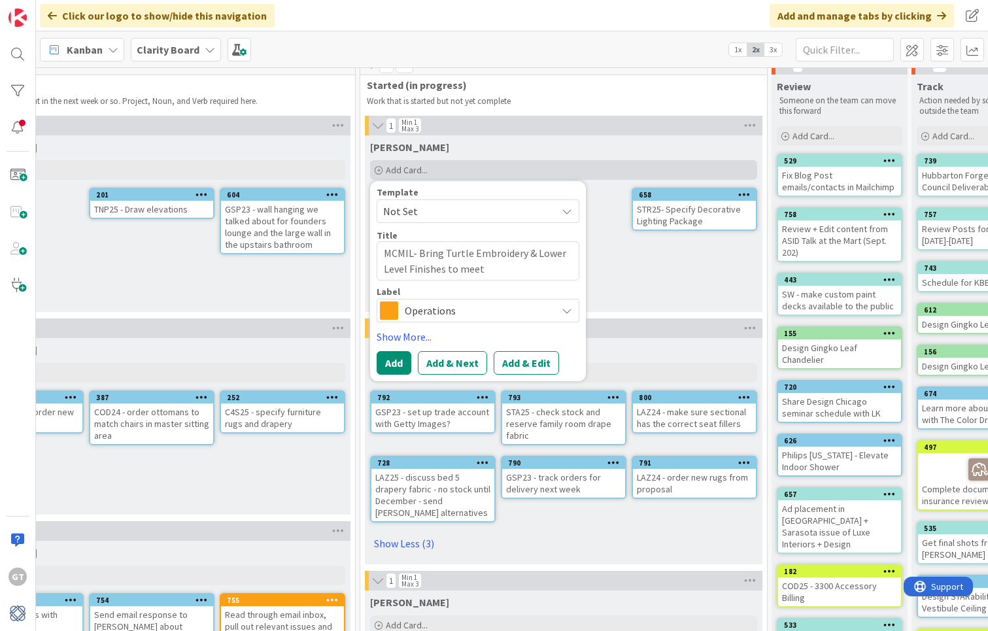
type textarea "MCMIL- Bring Turtle Embroidery & Lower Level Finishes to mee"
type textarea "x"
type textarea "MCMIL- Bring Turtle Embroidery & Lower Level Finishes to me"
type textarea "x"
type textarea "MCMIL- Bring Turtle Embroidery & Lower Level Finishes to m"
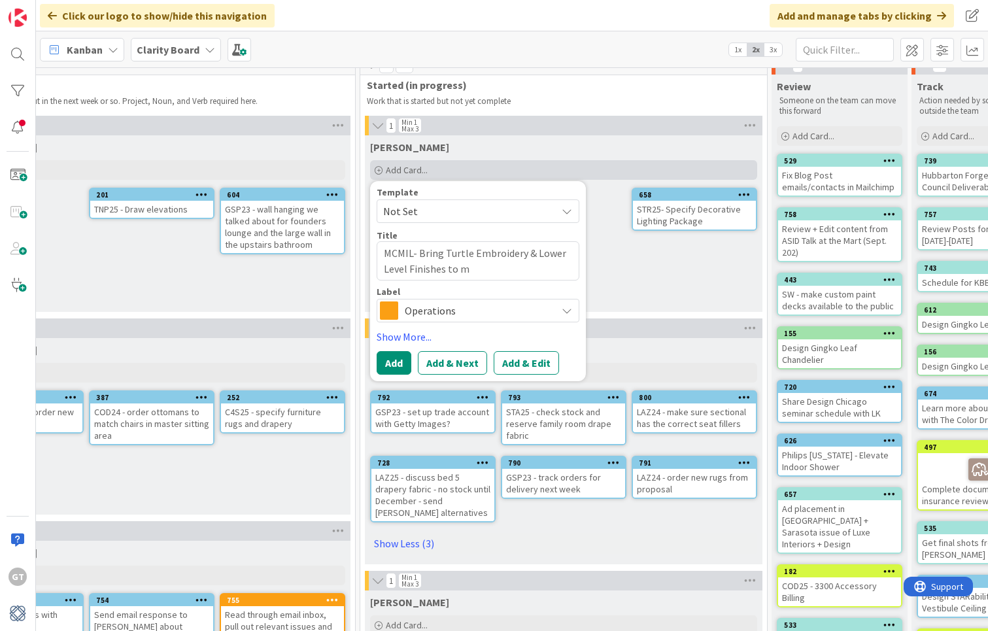
type textarea "x"
type textarea "MCMIL- Bring Turtle Embroidery & Lower Level Finishes to"
type textarea "x"
type textarea "MCMIL- Bring Turtle Embroidery & Lower Level Finishes to"
type textarea "x"
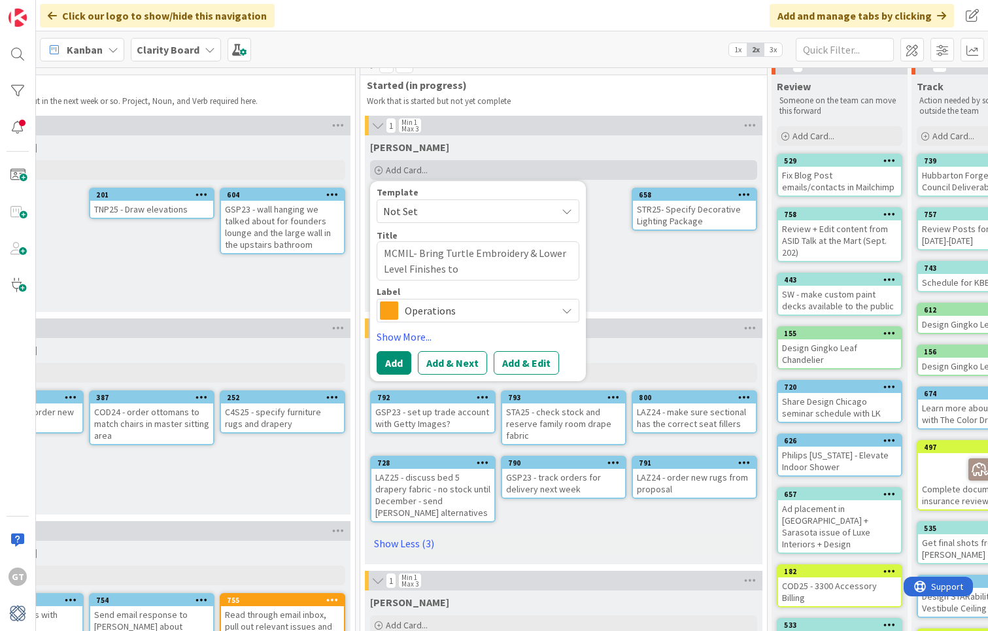
type textarea "MCMIL- Bring Turtle Embroidery & Lower Level Finishes t"
type textarea "x"
type textarea "MCMIL- Bring Turtle Embroidery & Lower Level Finishes"
type textarea "x"
type textarea "MCMIL- Bring Turtle Embroidery & Lower Level Finishes &"
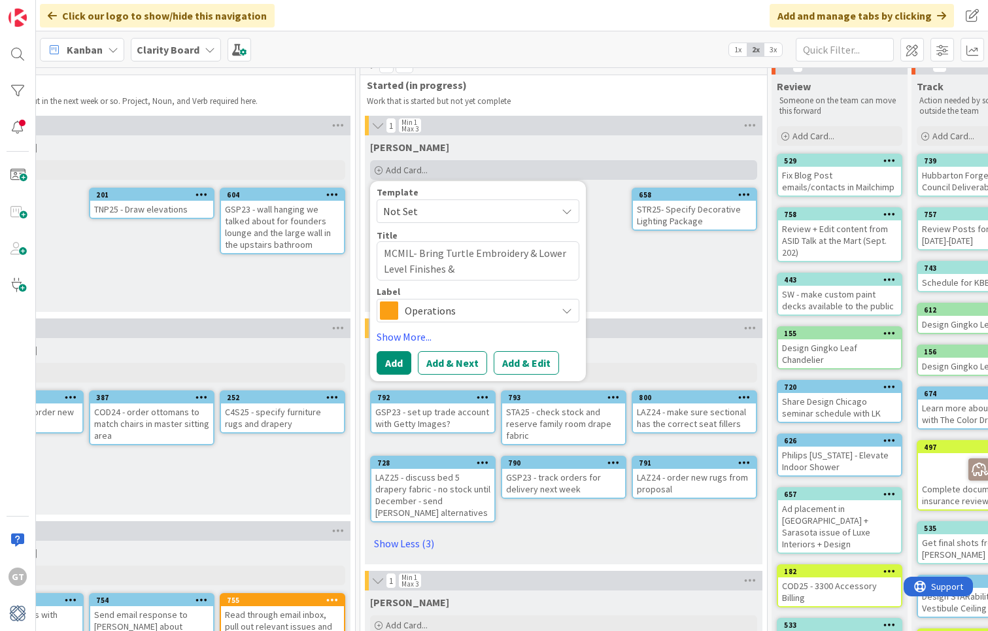
type textarea "x"
type textarea "MCMIL- Bring Turtle Embroidery & Lower Level Finishes &"
type textarea "x"
type textarea "MCMIL- Bring Turtle Embroidery & Lower Level Finishes & P"
type textarea "x"
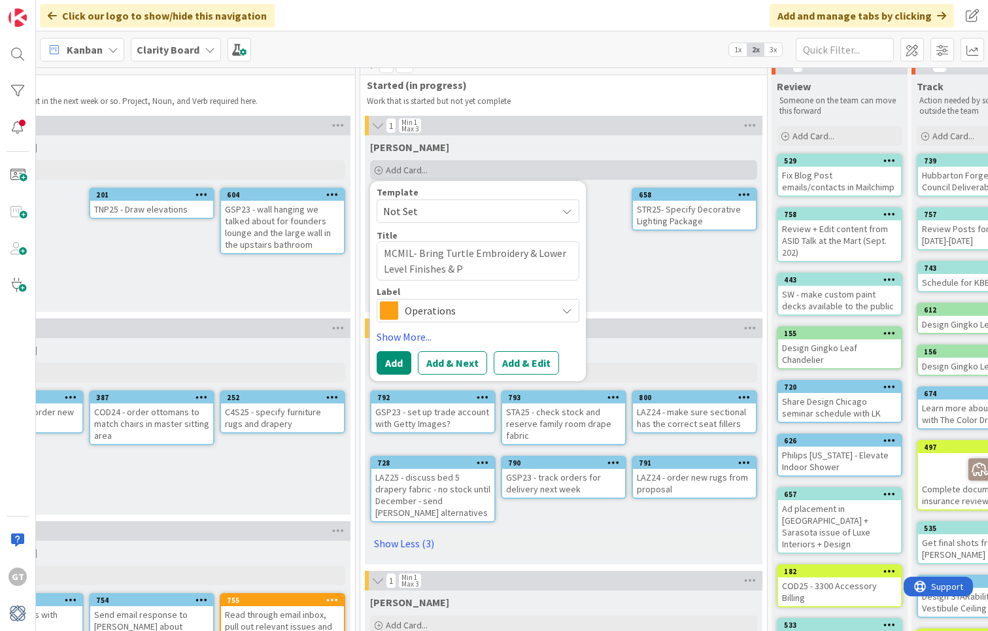
type textarea "MCMIL- Bring Turtle Embroidery & Lower Level Finishes & Pl"
type textarea "x"
type textarea "MCMIL- Bring Turtle Embroidery & Lower Level Finishes & Pla"
type textarea "x"
type textarea "MCMIL- Bring Turtle Embroidery & Lower Level Finishes & Plan"
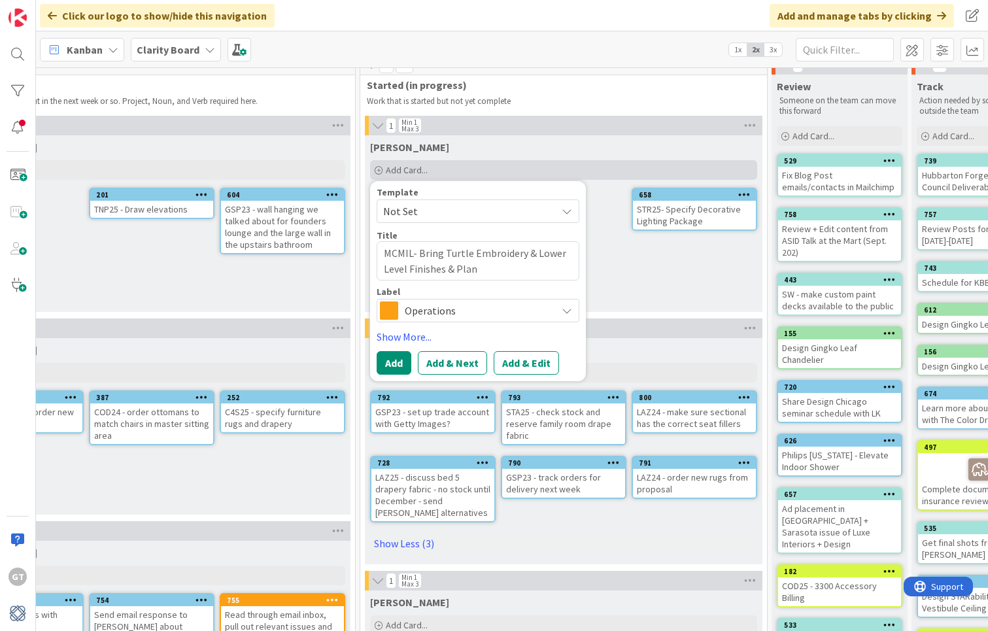
type textarea "x"
type textarea "MCMIL- Bring Turtle Embroidery & Lower Level Finishes & Plans"
type textarea "x"
type textarea "MCMIL- Bring Turtle Embroidery & Lower Level Finishes & Plans"
type textarea "x"
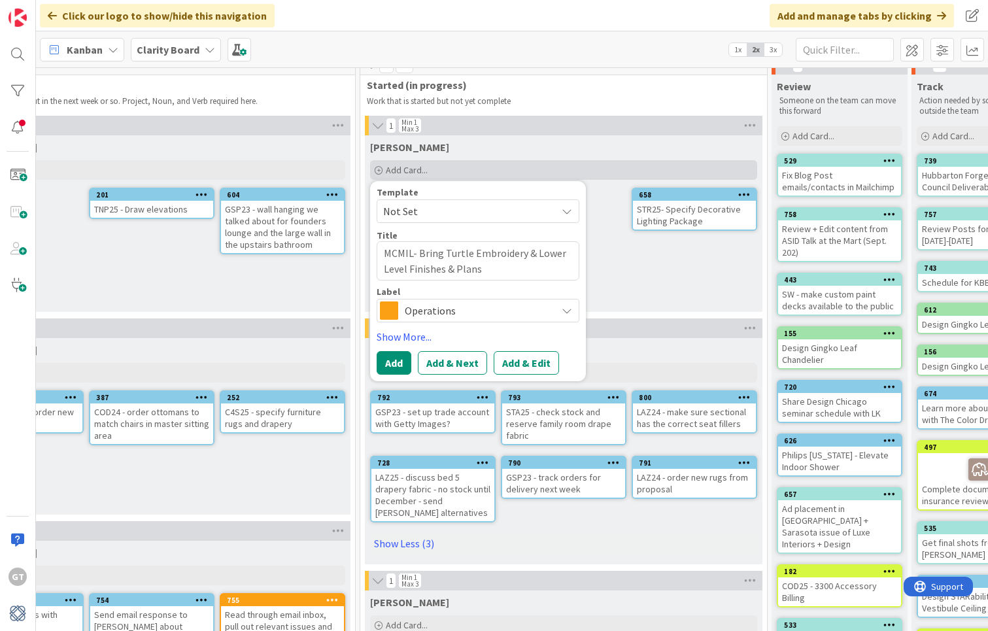
type textarea "MCMIL- Bring Turtle Embroidery & Lower Level Finishes & Plans t"
type textarea "x"
type textarea "MCMIL- Bring Turtle Embroidery & Lower Level Finishes & Plans to"
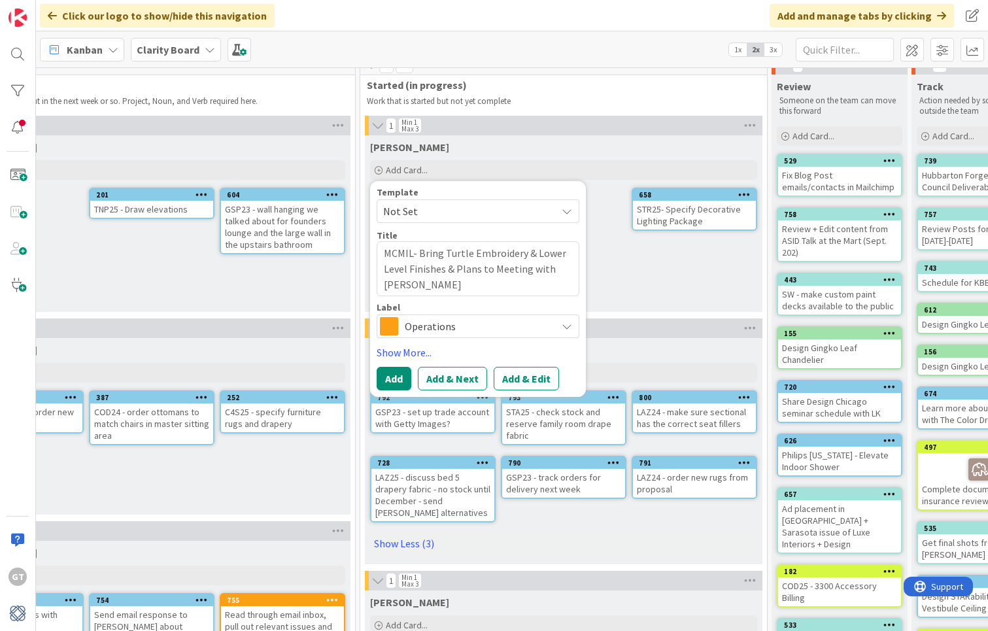
click at [426, 332] on span "Operations" at bounding box center [477, 326] width 145 height 18
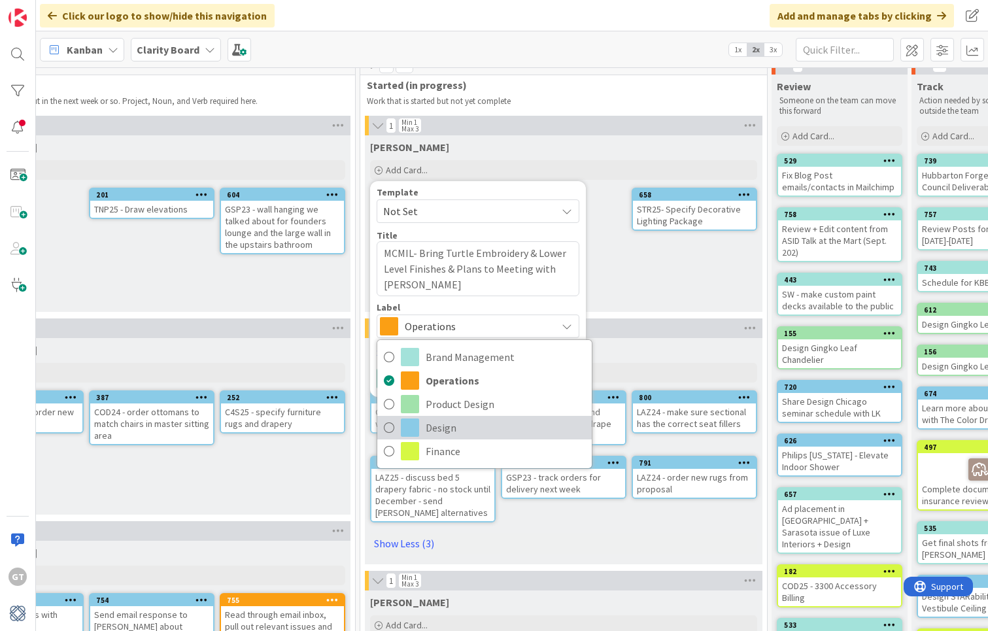
click at [438, 429] on span "Design" at bounding box center [506, 428] width 160 height 20
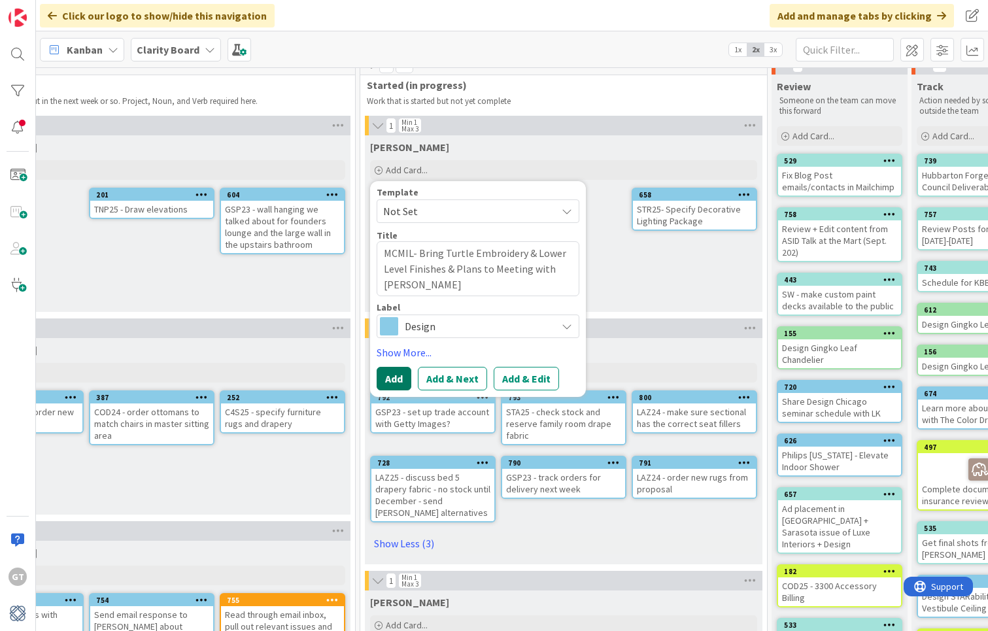
click at [400, 378] on button "Add" at bounding box center [394, 379] width 35 height 24
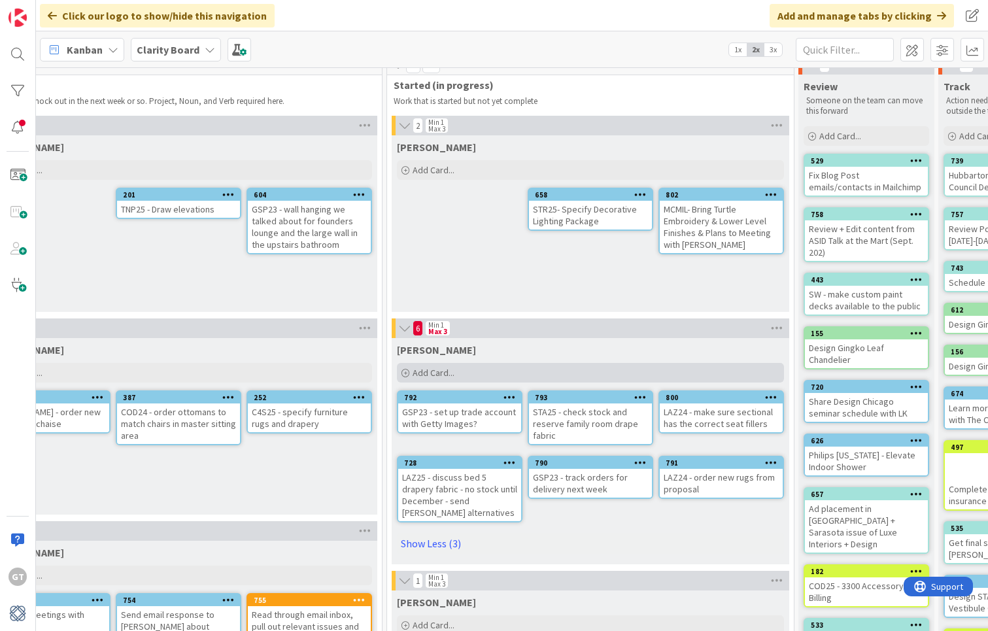
scroll to position [22, 744]
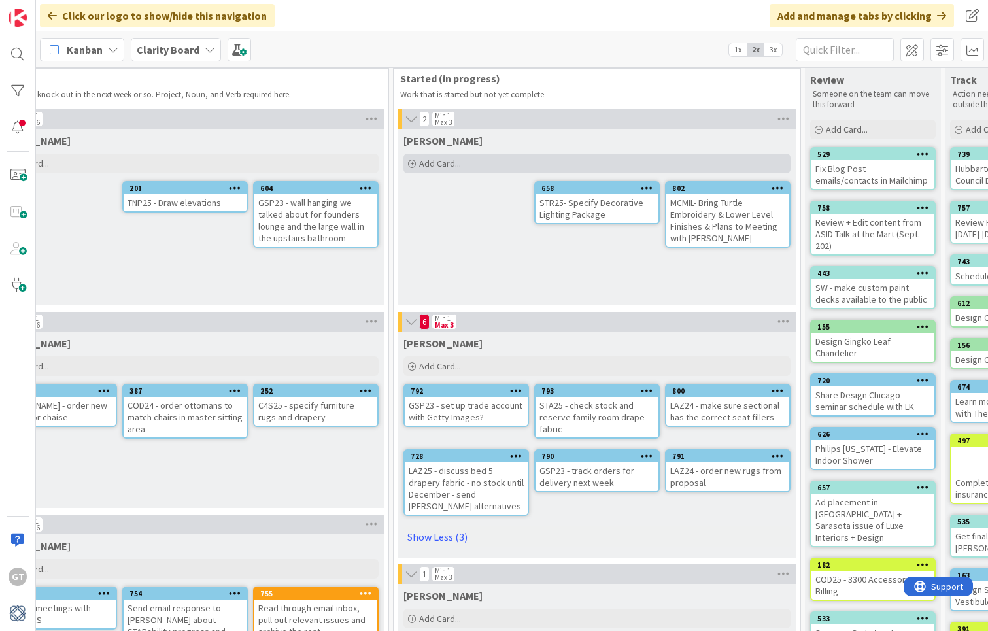
click at [413, 167] on icon at bounding box center [412, 164] width 8 height 8
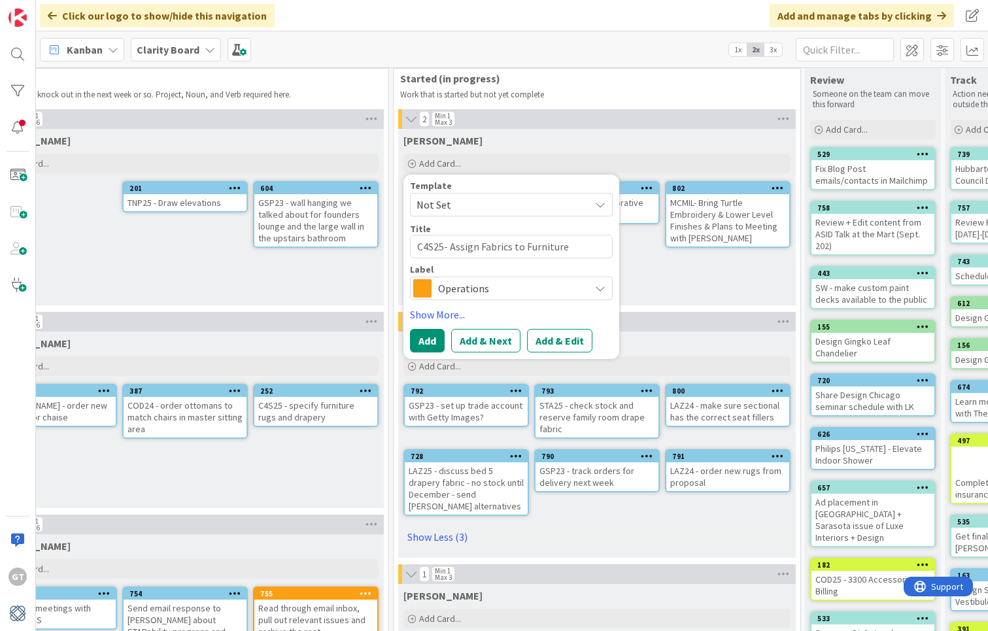
click at [514, 287] on span "Operations" at bounding box center [510, 288] width 145 height 18
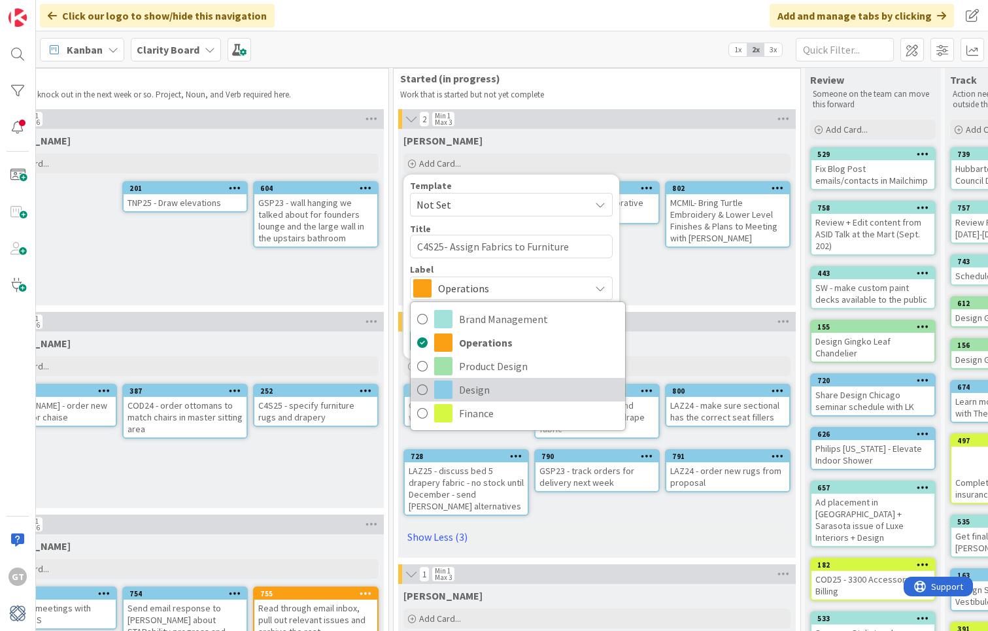
click at [487, 386] on span "Design" at bounding box center [539, 390] width 160 height 20
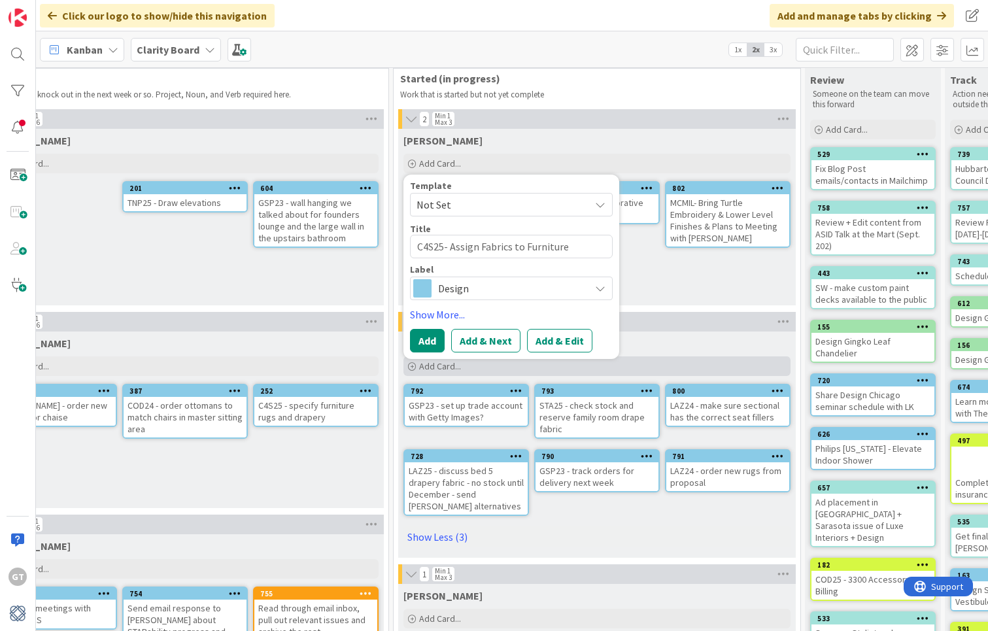
scroll to position [22, 743]
click at [430, 338] on button "Add" at bounding box center [428, 341] width 35 height 24
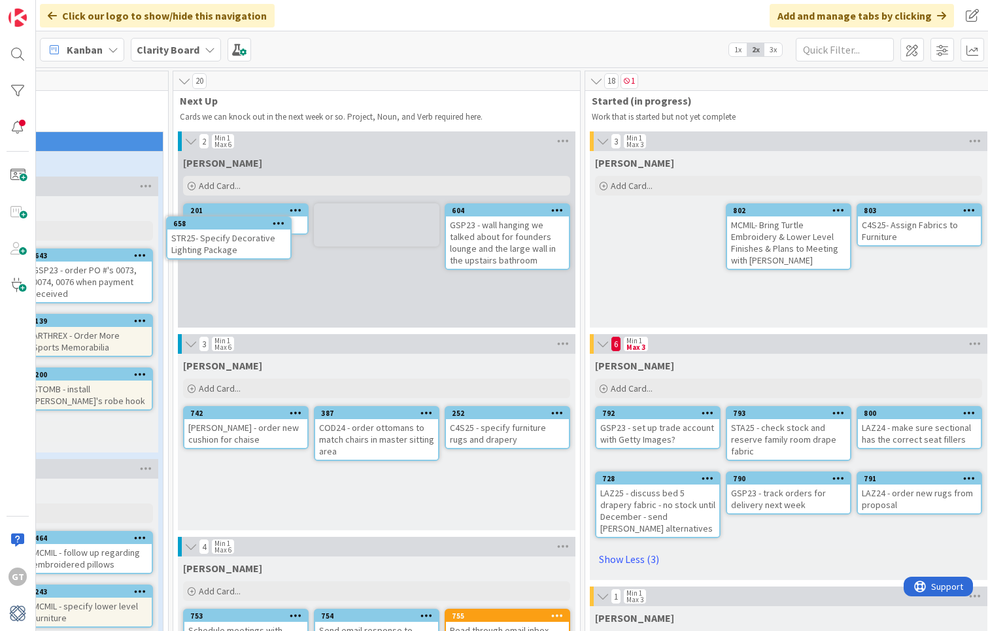
scroll to position [0, 547]
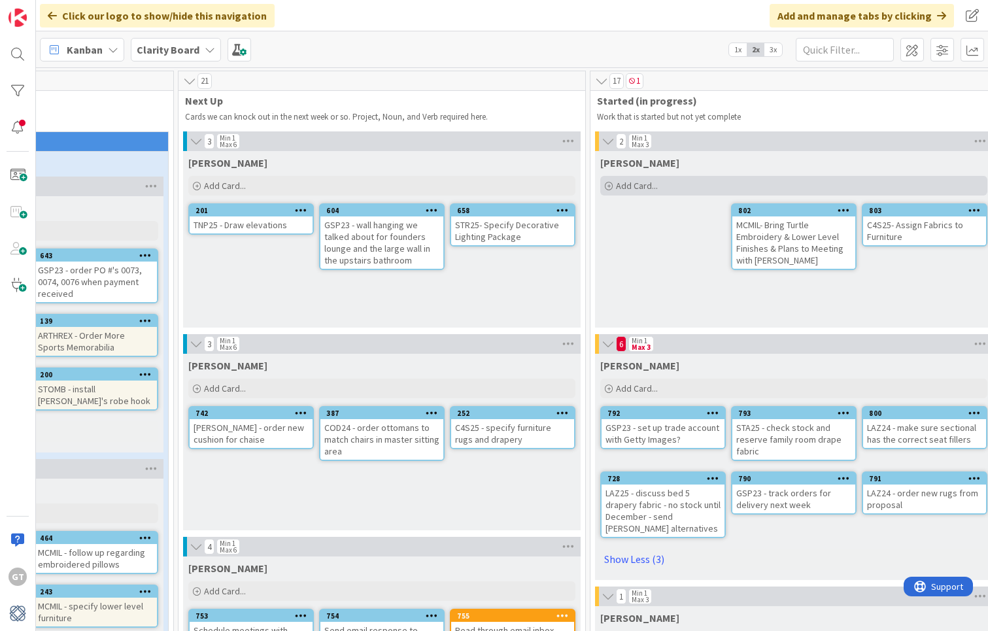
click at [623, 188] on span "Add Card..." at bounding box center [637, 186] width 42 height 12
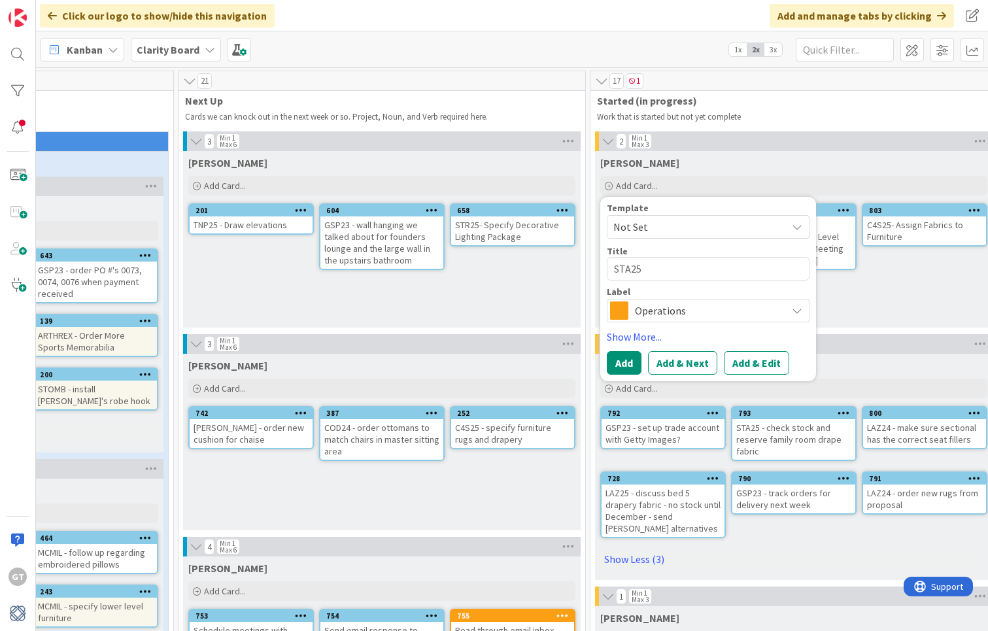
click at [733, 313] on span "Operations" at bounding box center [707, 311] width 145 height 18
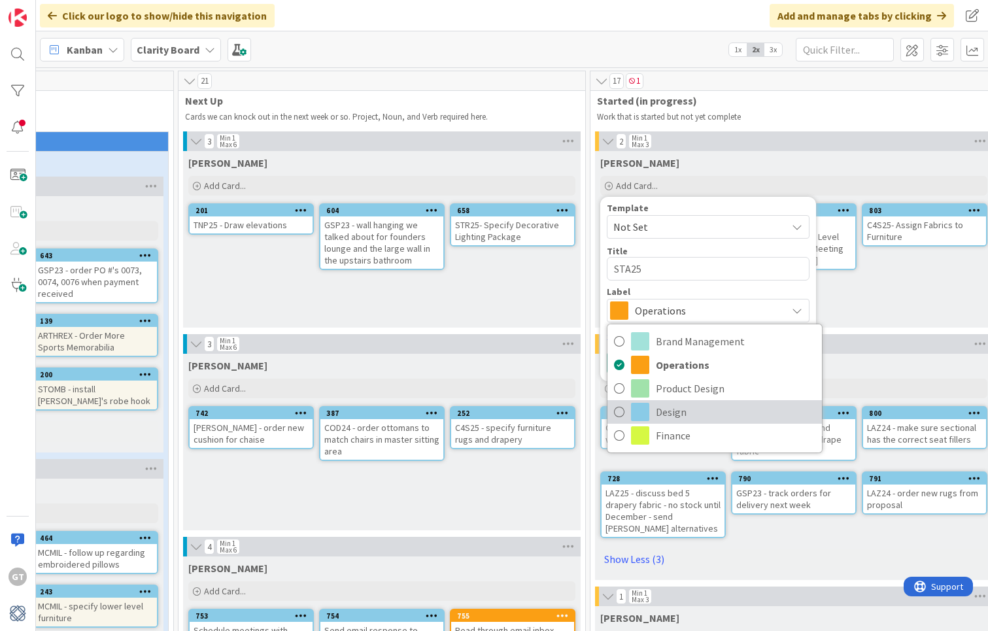
click at [690, 405] on span "Design" at bounding box center [736, 412] width 160 height 20
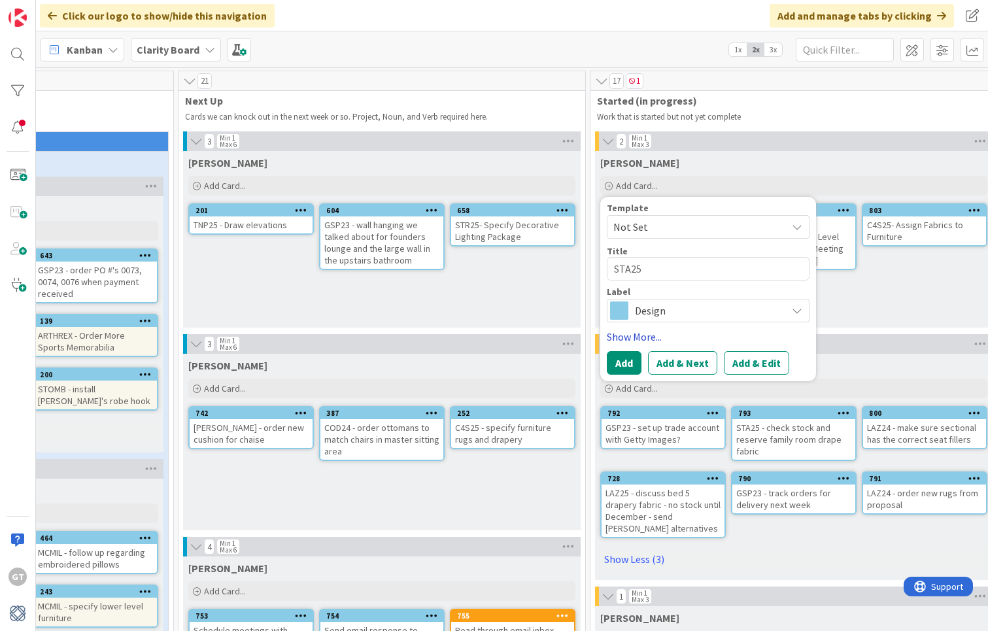
click at [636, 339] on link "Show More..." at bounding box center [708, 337] width 203 height 16
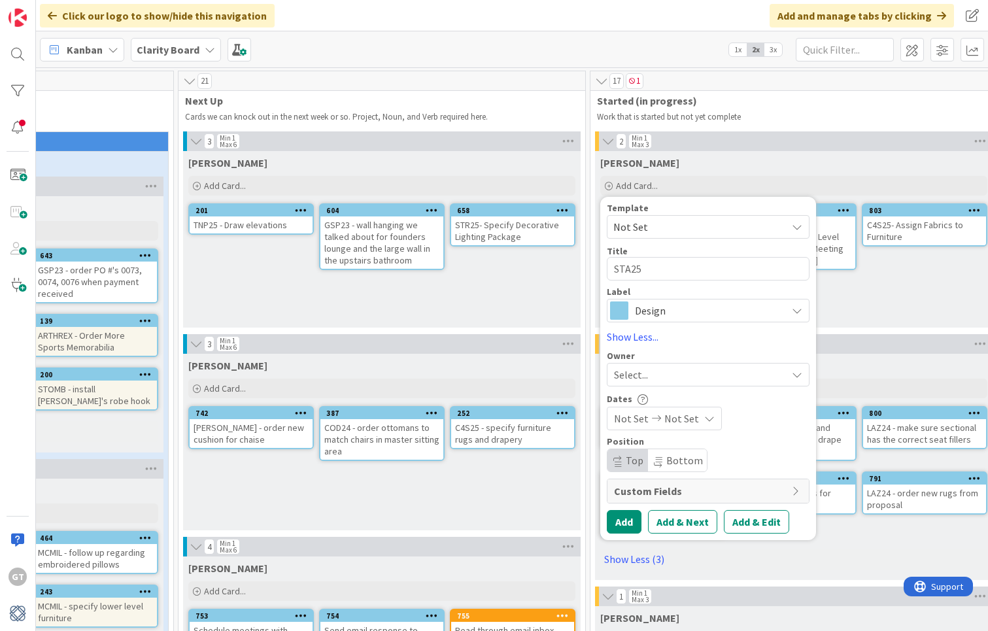
scroll to position [0, 549]
click at [659, 377] on div "Select..." at bounding box center [698, 375] width 173 height 16
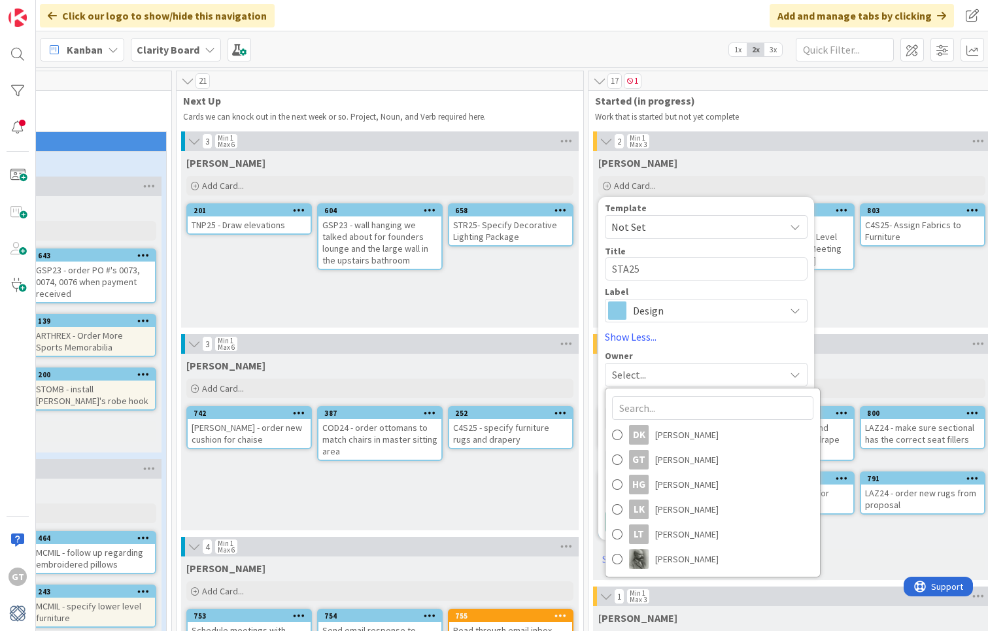
scroll to position [2, 549]
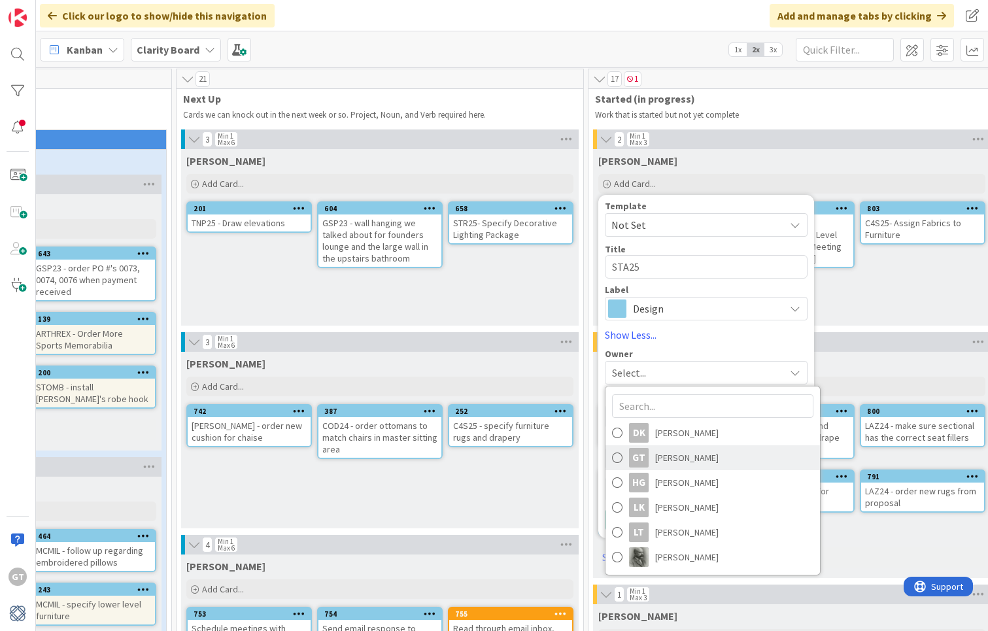
click at [674, 464] on span "[PERSON_NAME]" at bounding box center [686, 458] width 63 height 20
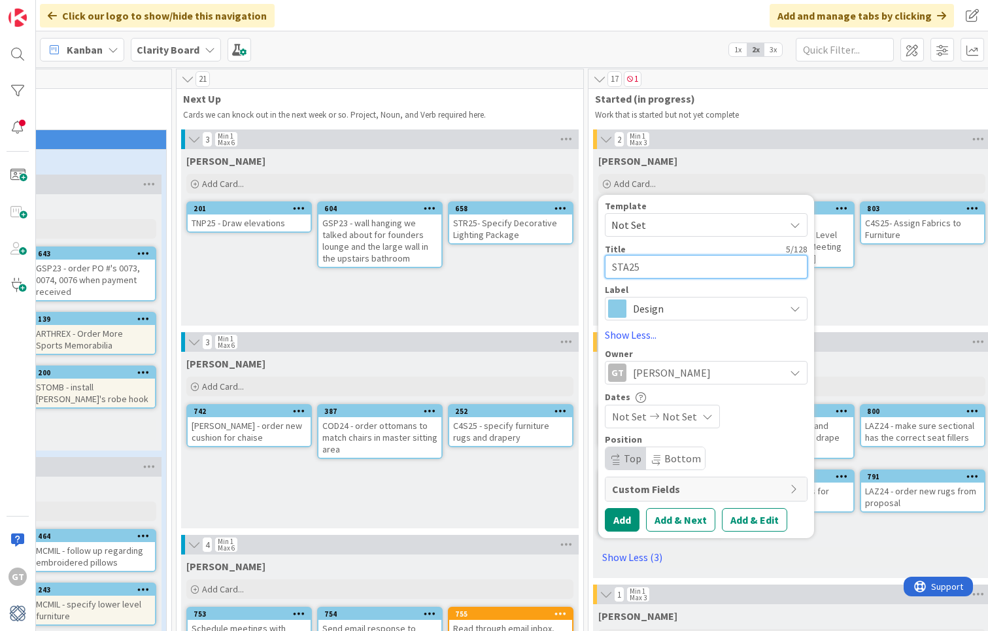
click at [690, 273] on textarea "STA25" at bounding box center [706, 267] width 203 height 24
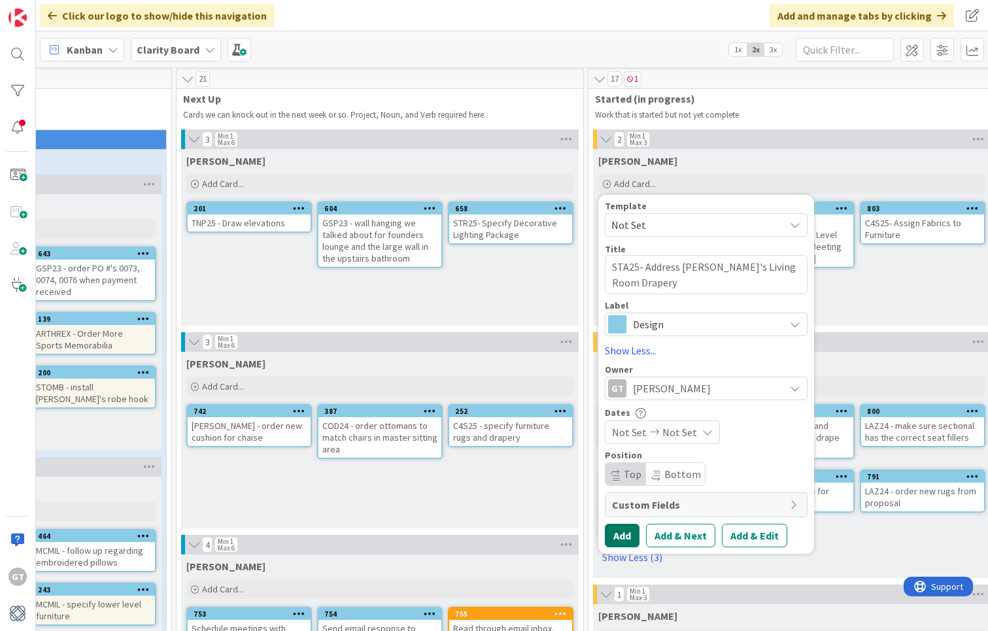
click at [624, 530] on button "Add" at bounding box center [622, 536] width 35 height 24
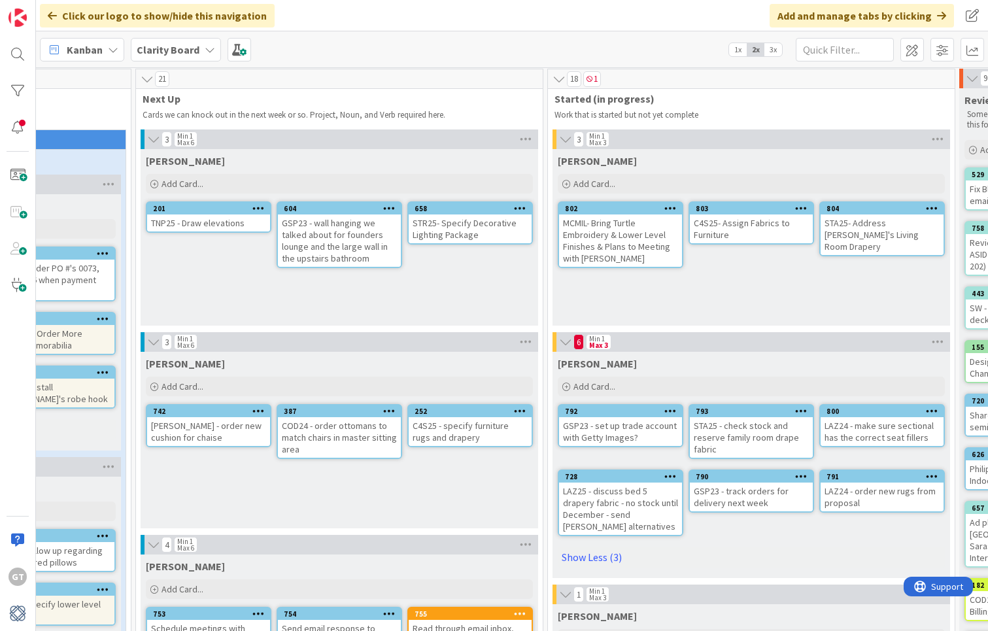
scroll to position [2, 634]
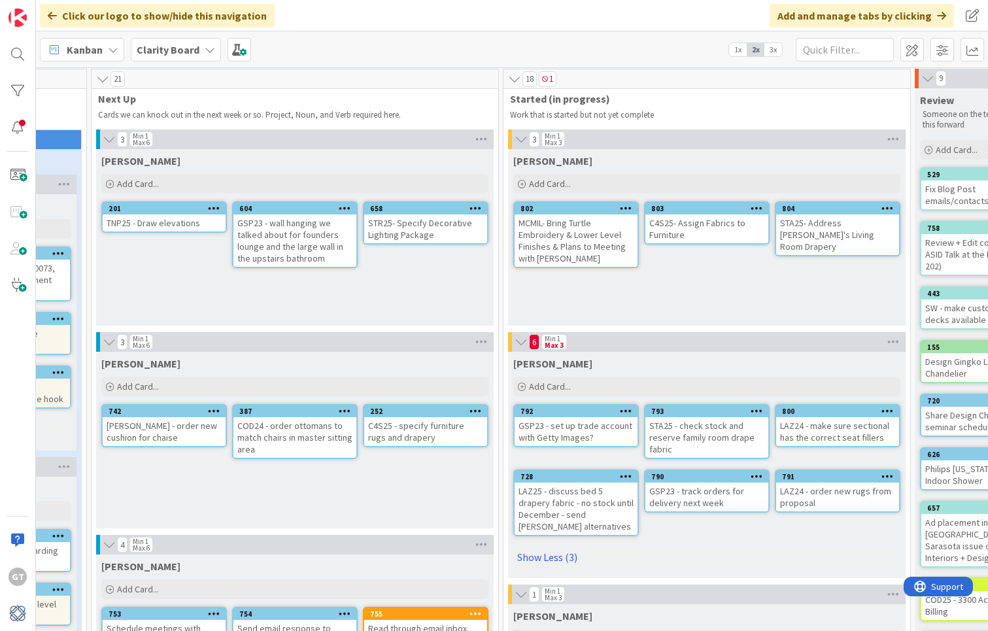
click at [841, 218] on div "STA25- Address [PERSON_NAME]'s Living Room Drapery" at bounding box center [837, 235] width 123 height 41
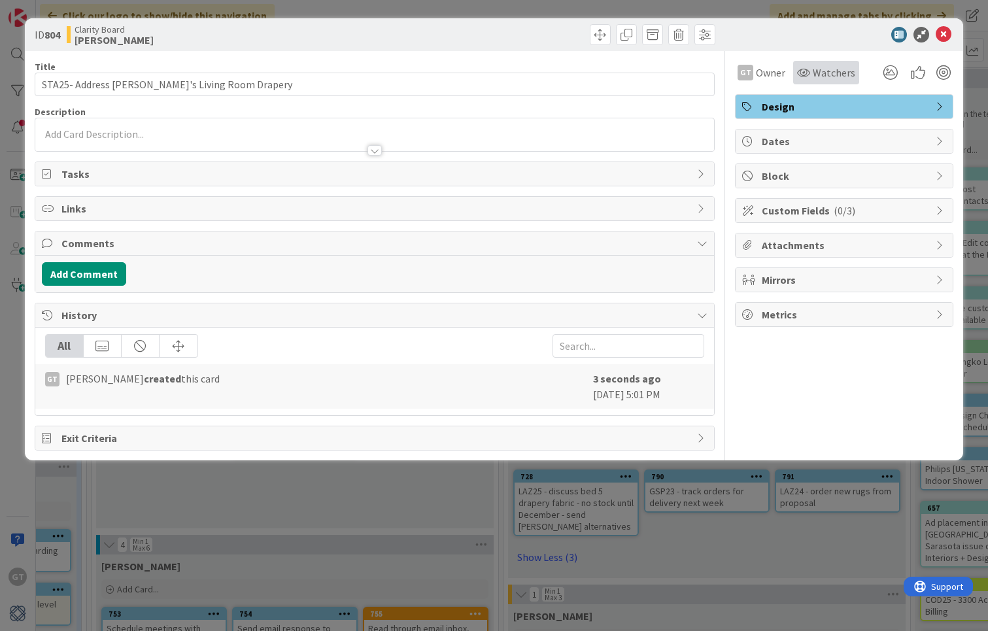
click at [809, 68] on icon at bounding box center [803, 72] width 13 height 10
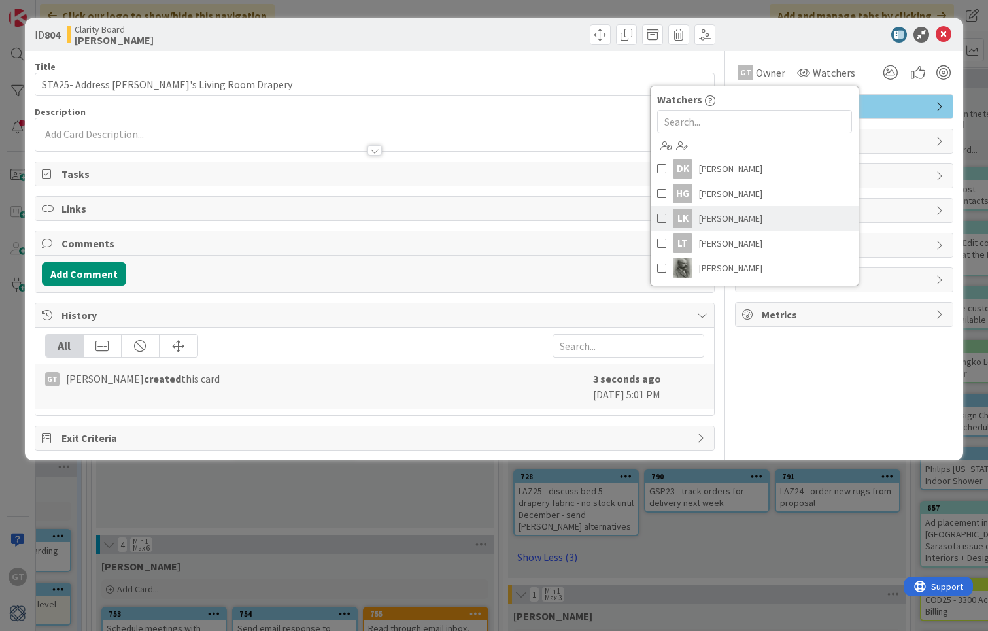
click at [725, 218] on span "[PERSON_NAME]" at bounding box center [730, 219] width 63 height 20
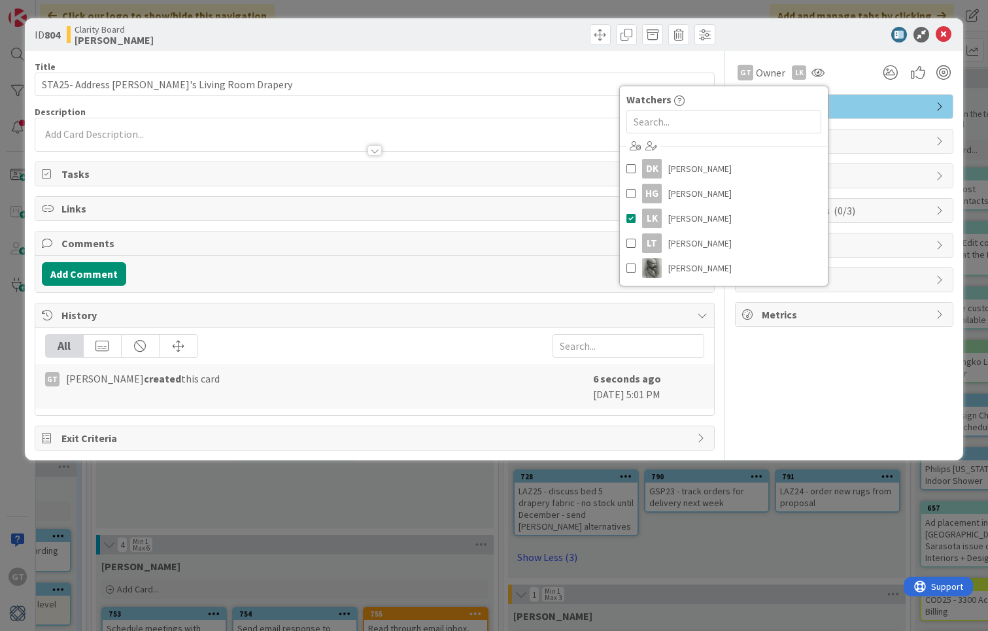
click at [798, 370] on div "GT Owner LK Watchers DK [PERSON_NAME] [PERSON_NAME] [PERSON_NAME] [PERSON_NAME]…" at bounding box center [844, 251] width 218 height 400
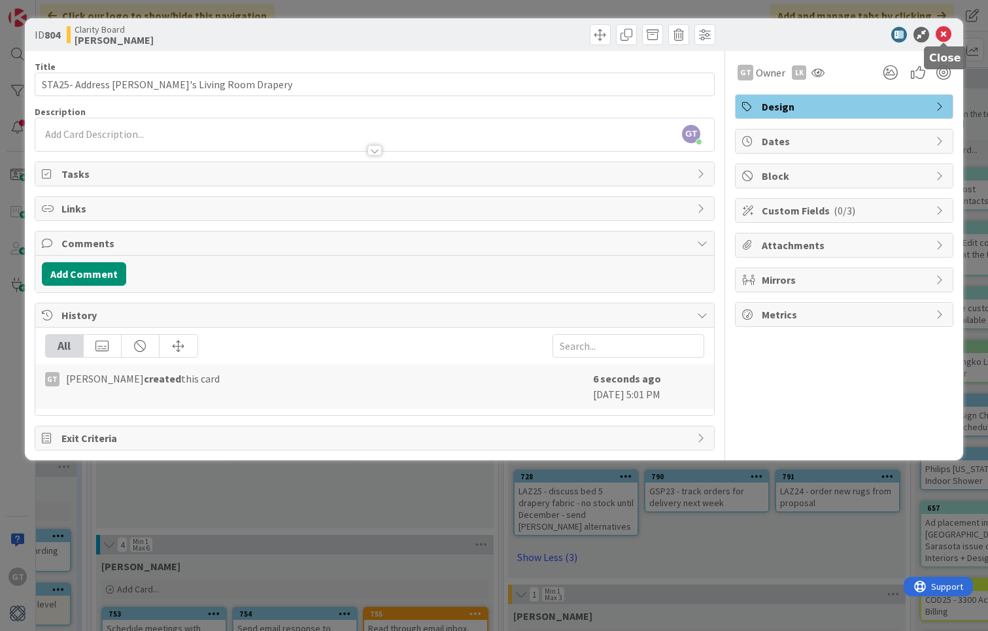
click at [941, 37] on icon at bounding box center [944, 35] width 16 height 16
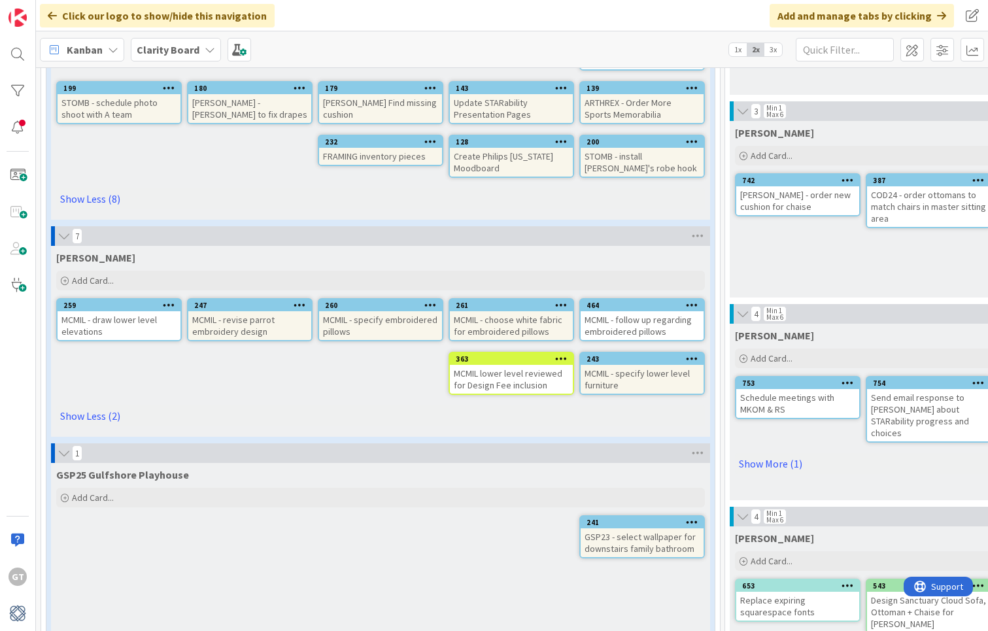
scroll to position [243, 0]
